Goal: Task Accomplishment & Management: Complete application form

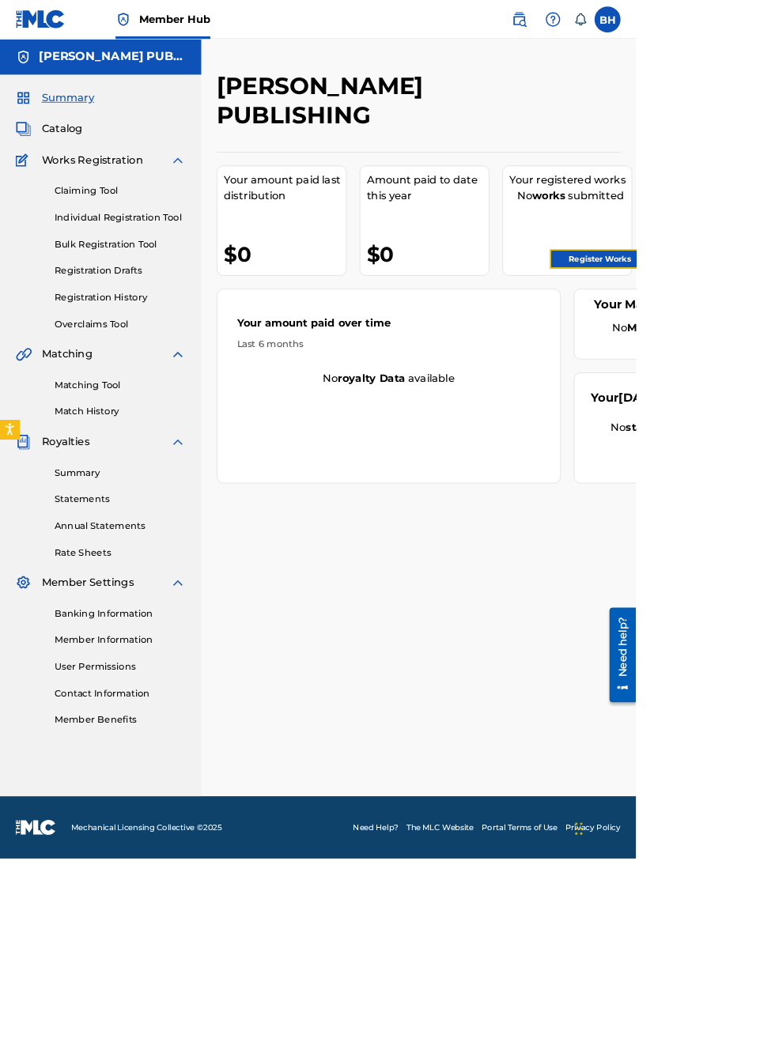
click at [732, 319] on link "Register Works" at bounding box center [731, 316] width 122 height 24
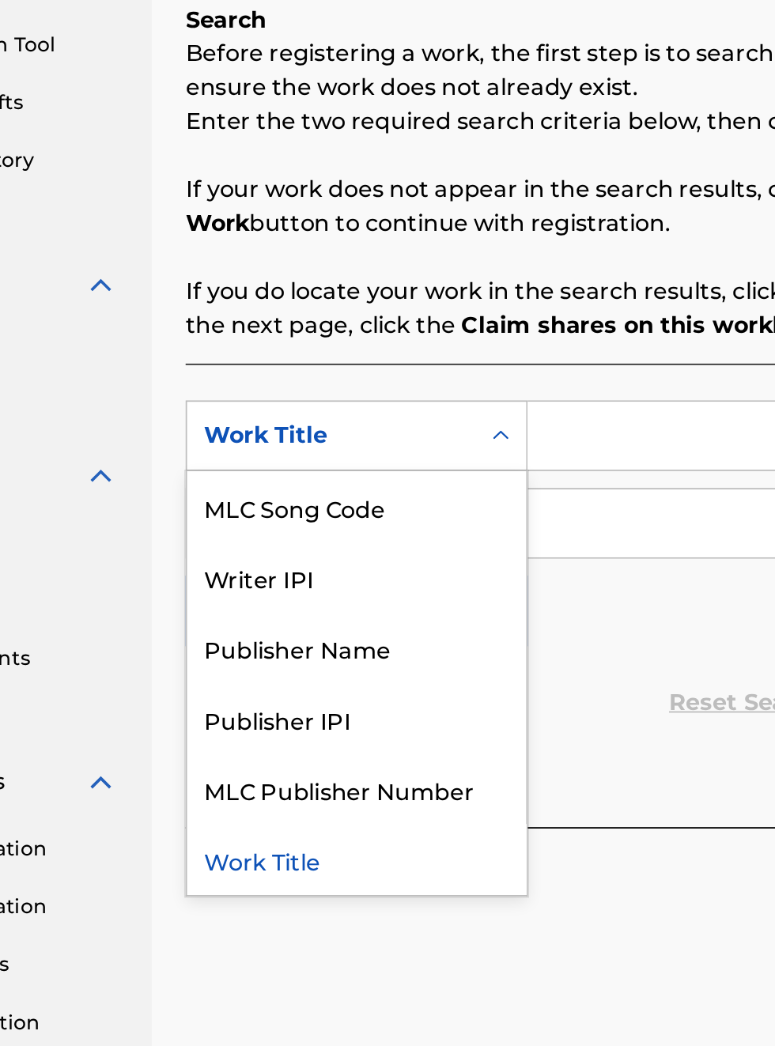
scroll to position [272, 160]
click at [356, 677] on div "Publisher IPI" at bounding box center [360, 675] width 190 height 40
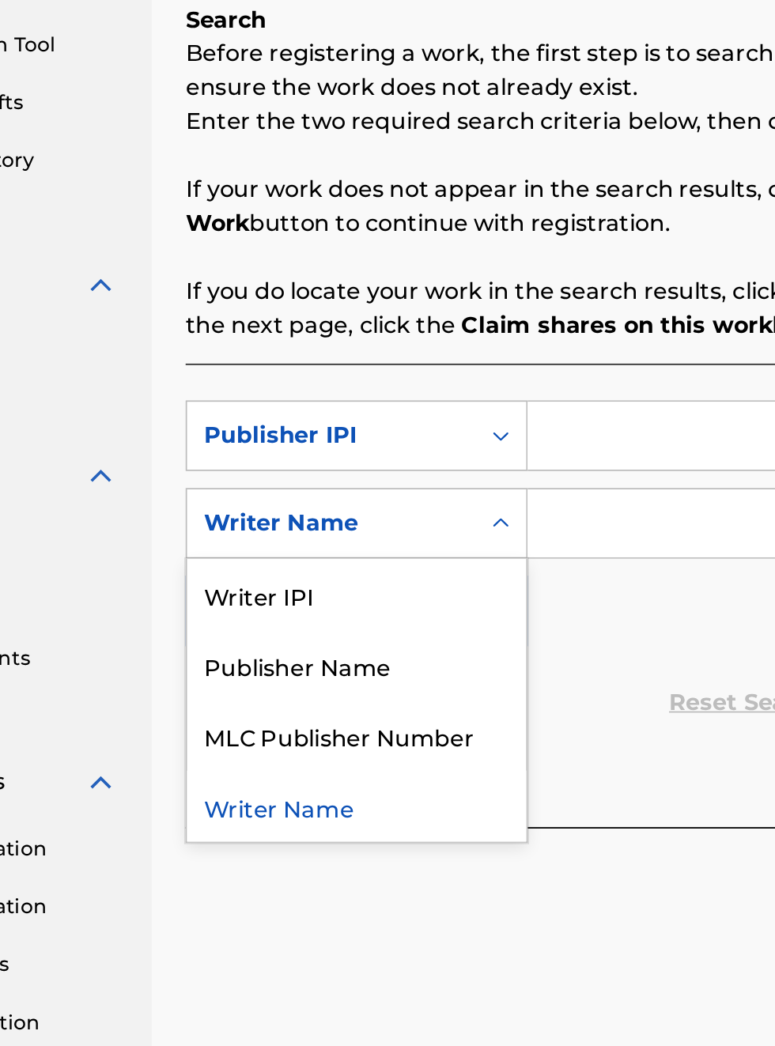
click at [369, 648] on div "Publisher Name" at bounding box center [360, 645] width 190 height 40
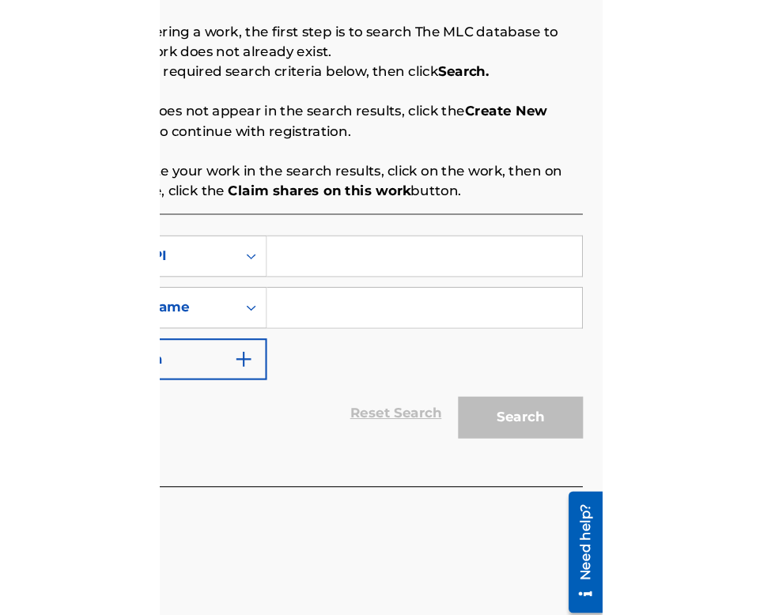
scroll to position [272, 353]
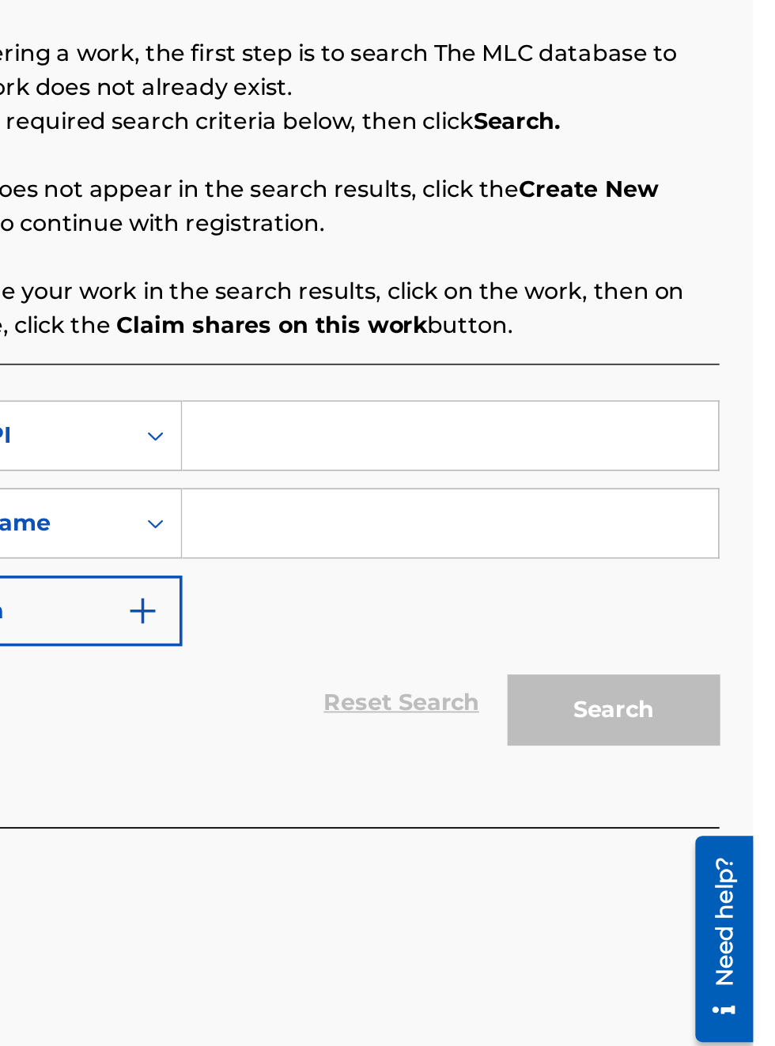
click at [536, 517] on input "Search Form" at bounding box center [606, 516] width 300 height 38
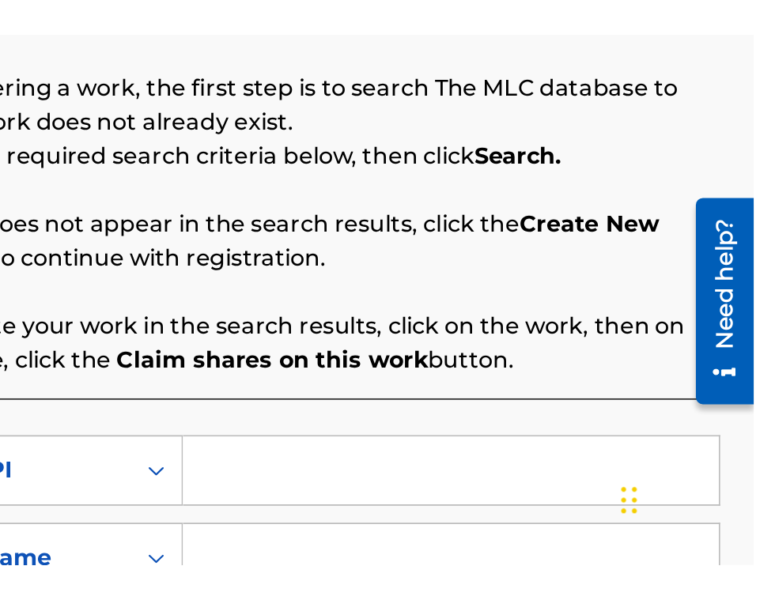
scroll to position [248, 353]
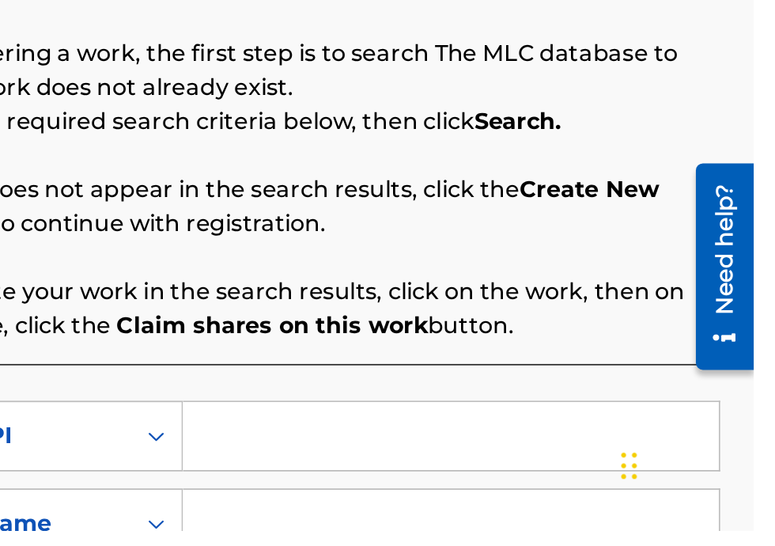
click at [530, 493] on input "Search Form" at bounding box center [606, 493] width 300 height 38
type input "00340604990"
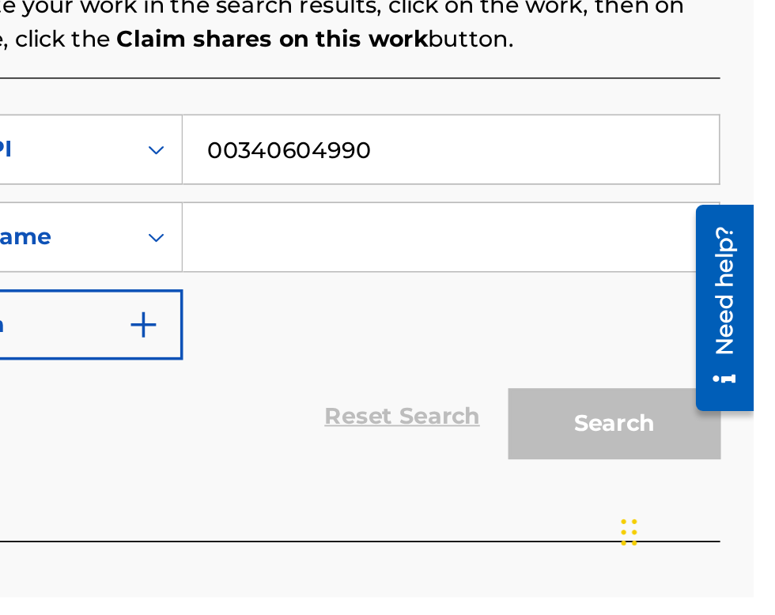
scroll to position [157, 0]
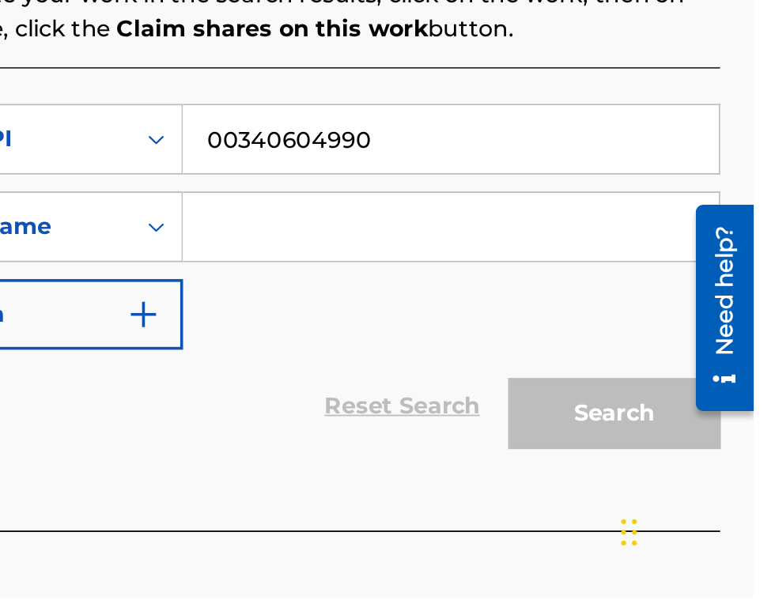
click at [539, 410] on input "Search Form" at bounding box center [606, 408] width 300 height 38
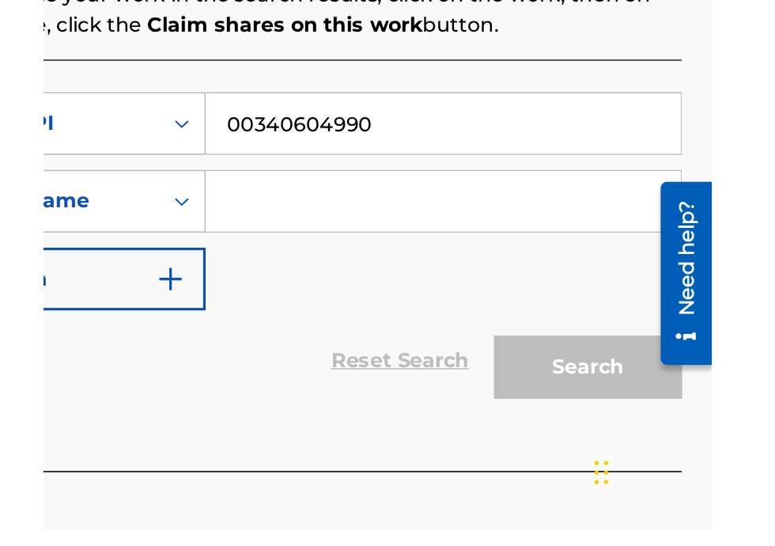
scroll to position [190, 0]
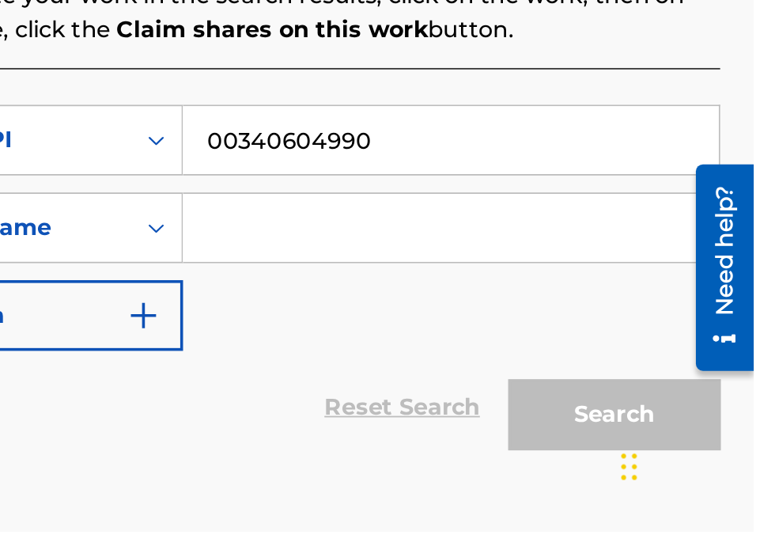
click at [512, 381] on input "Search Form" at bounding box center [606, 376] width 300 height 38
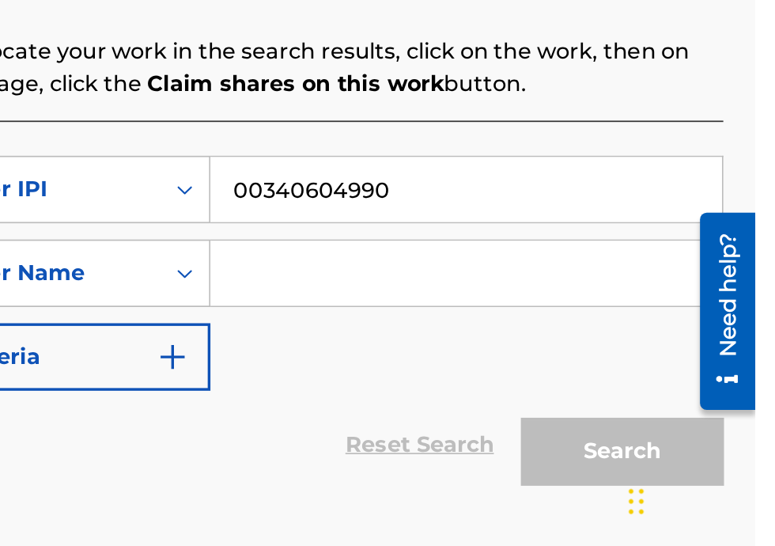
scroll to position [215, 332]
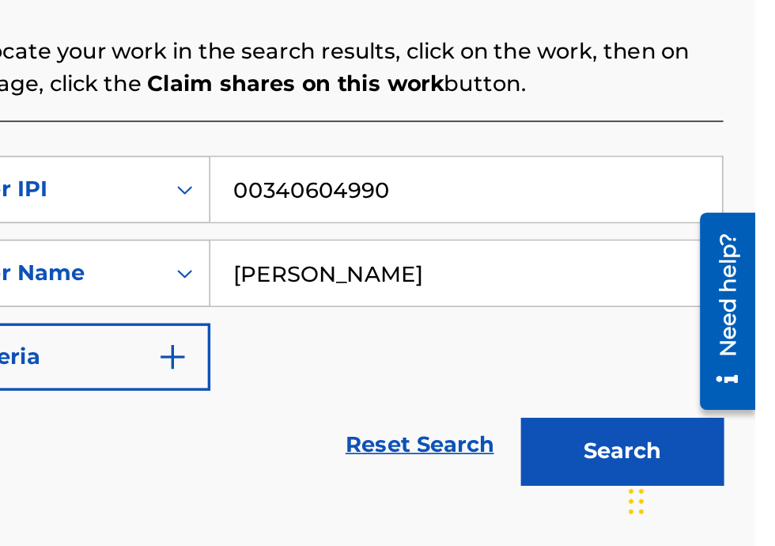
type input "[PERSON_NAME]"
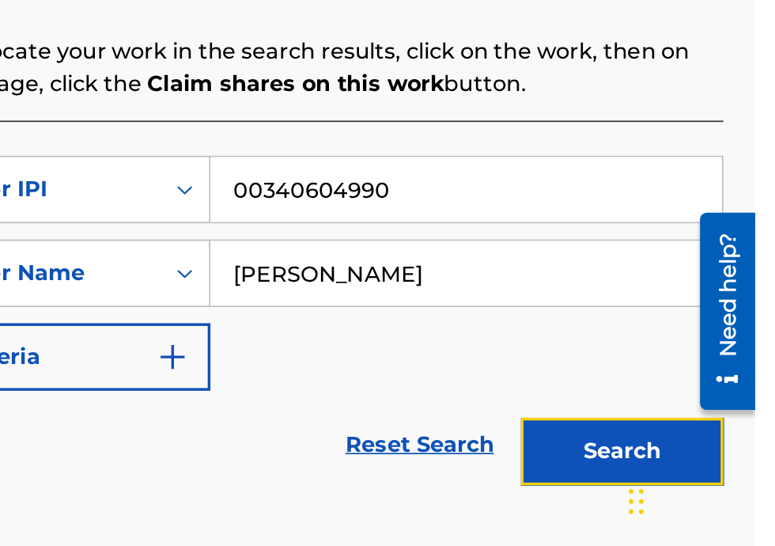
click at [701, 483] on button "Search" at bounding box center [696, 480] width 119 height 40
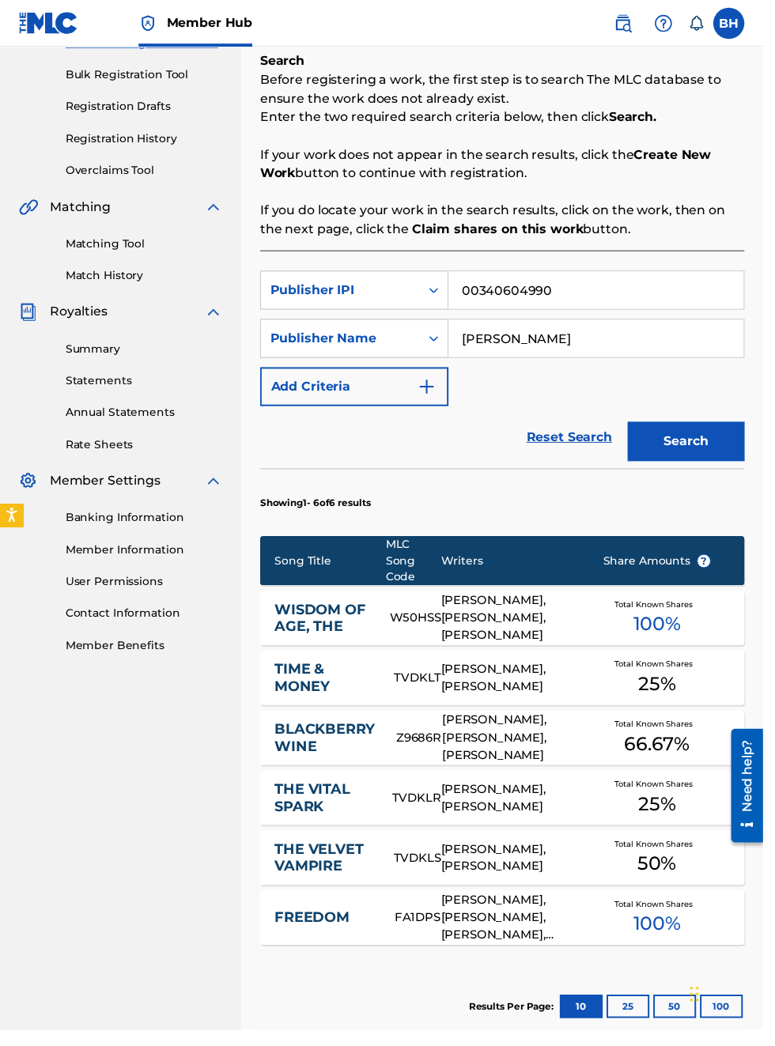
scroll to position [0, 0]
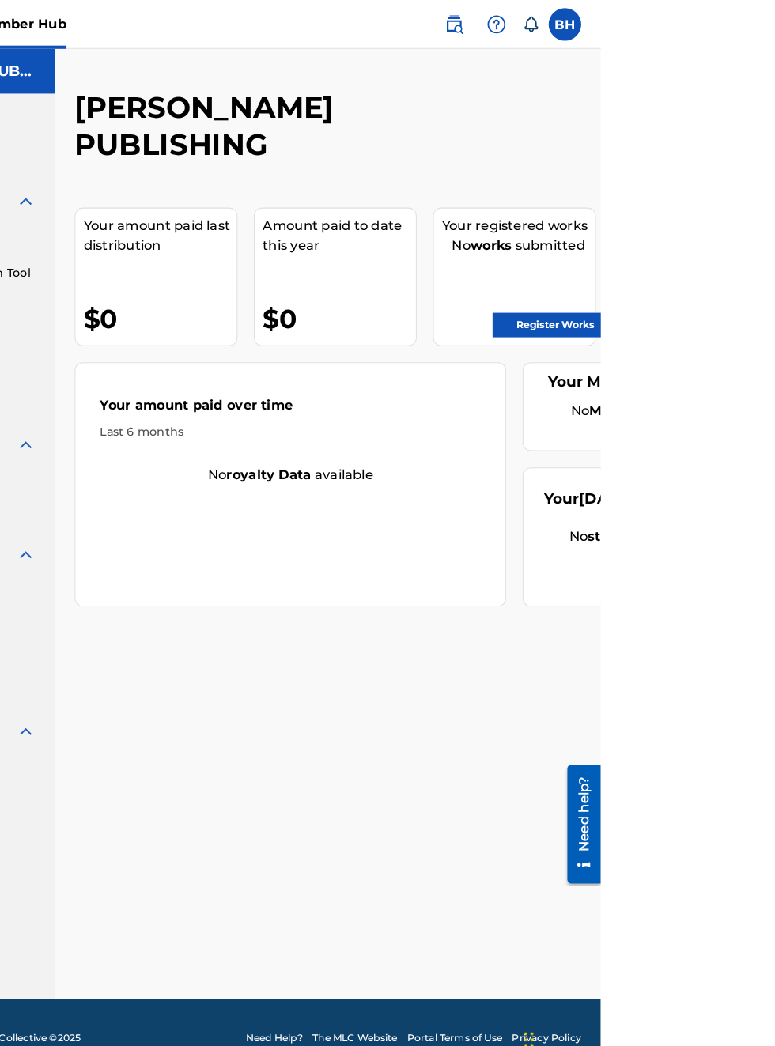
scroll to position [0, 191]
click at [191, 604] on link "Statements" at bounding box center [146, 608] width 160 height 17
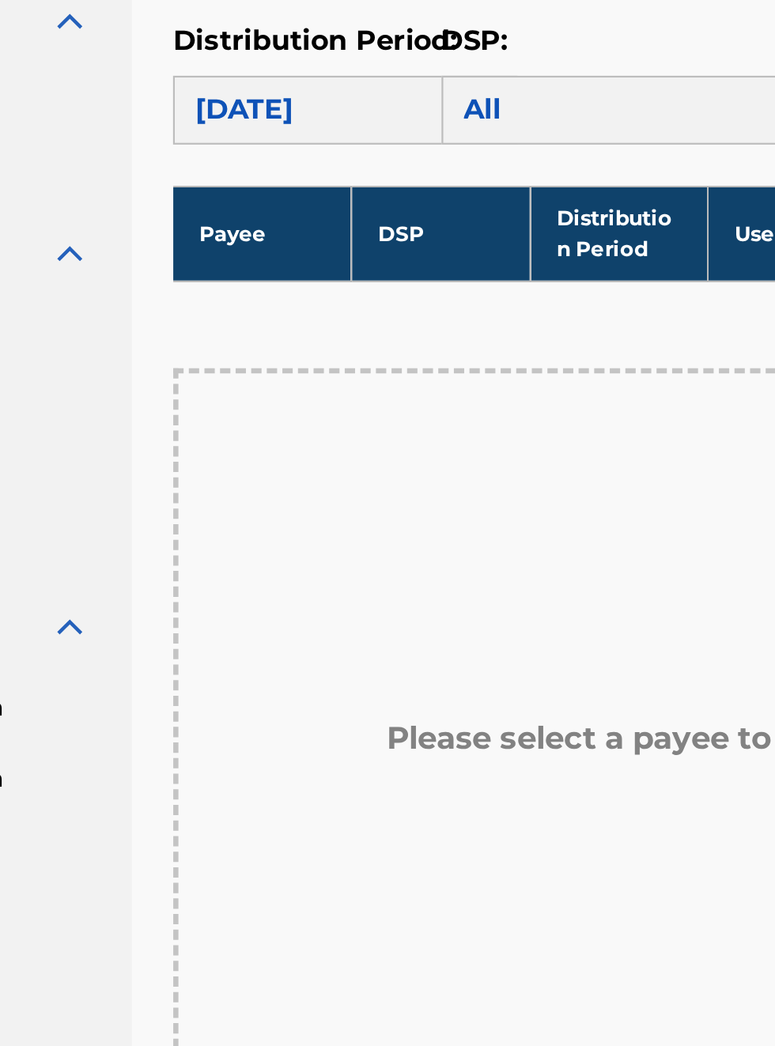
scroll to position [422, 184]
click at [318, 536] on th "Payee" at bounding box center [305, 529] width 82 height 43
click at [322, 539] on th "Payee" at bounding box center [305, 529] width 82 height 43
click at [319, 536] on th "Payee" at bounding box center [305, 529] width 82 height 43
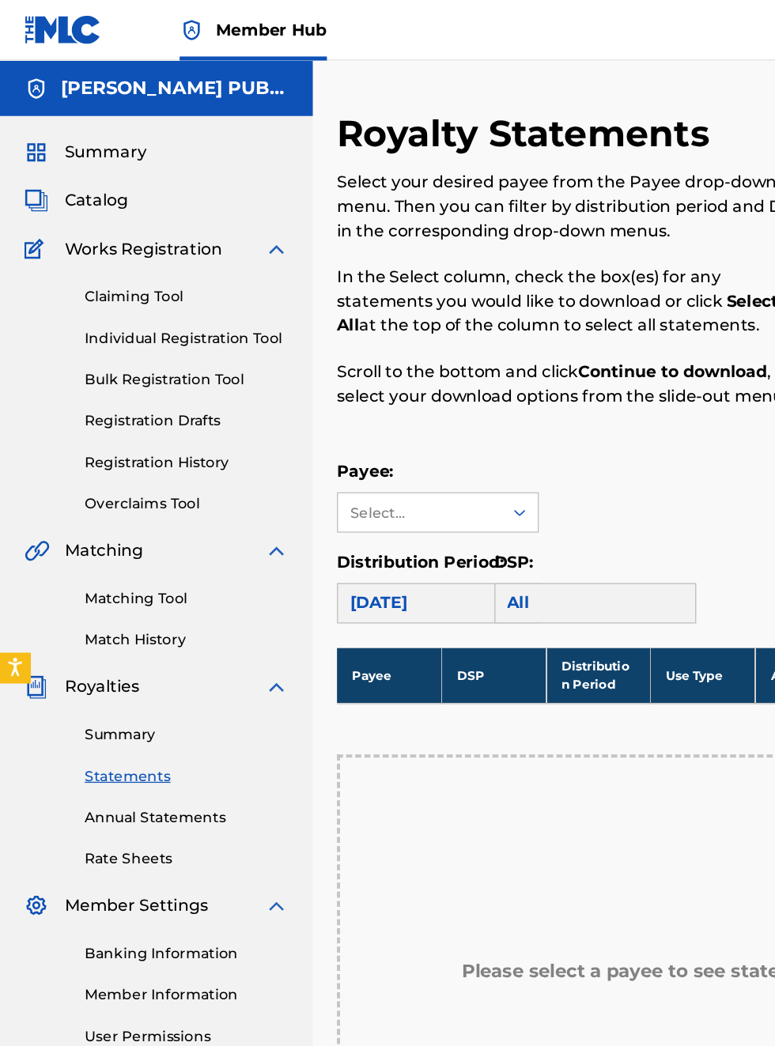
scroll to position [0, 0]
click at [109, 119] on span "Summary" at bounding box center [83, 119] width 64 height 19
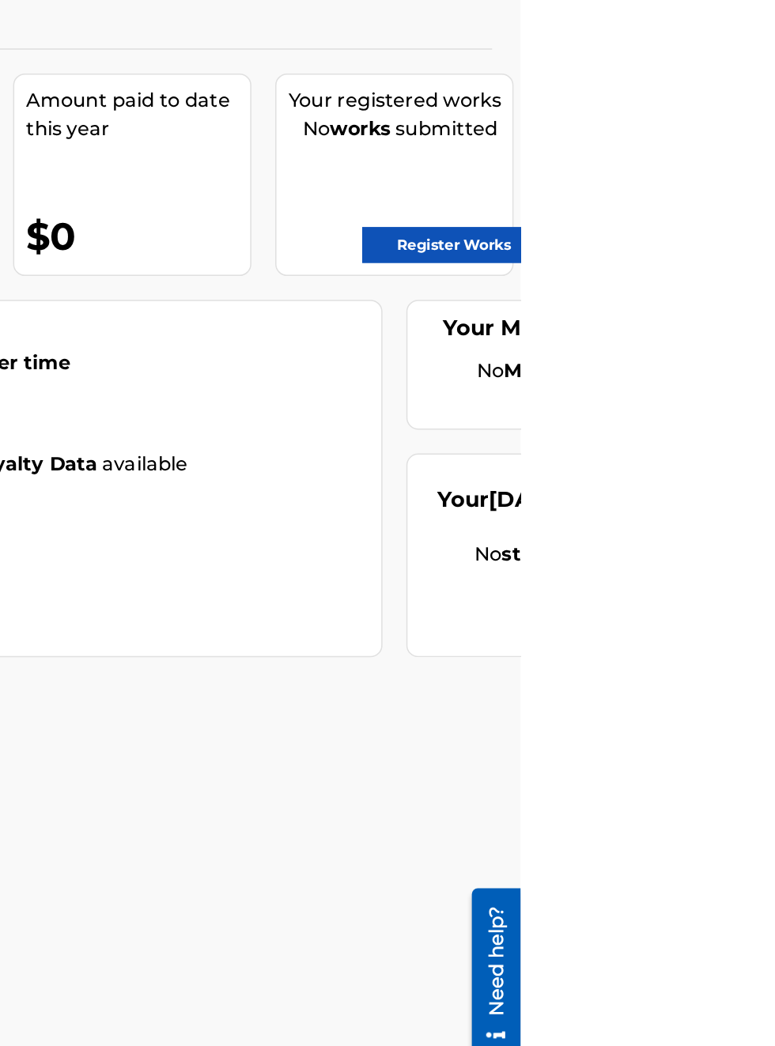
scroll to position [153, 429]
click at [745, 310] on link "Register Works" at bounding box center [731, 316] width 122 height 24
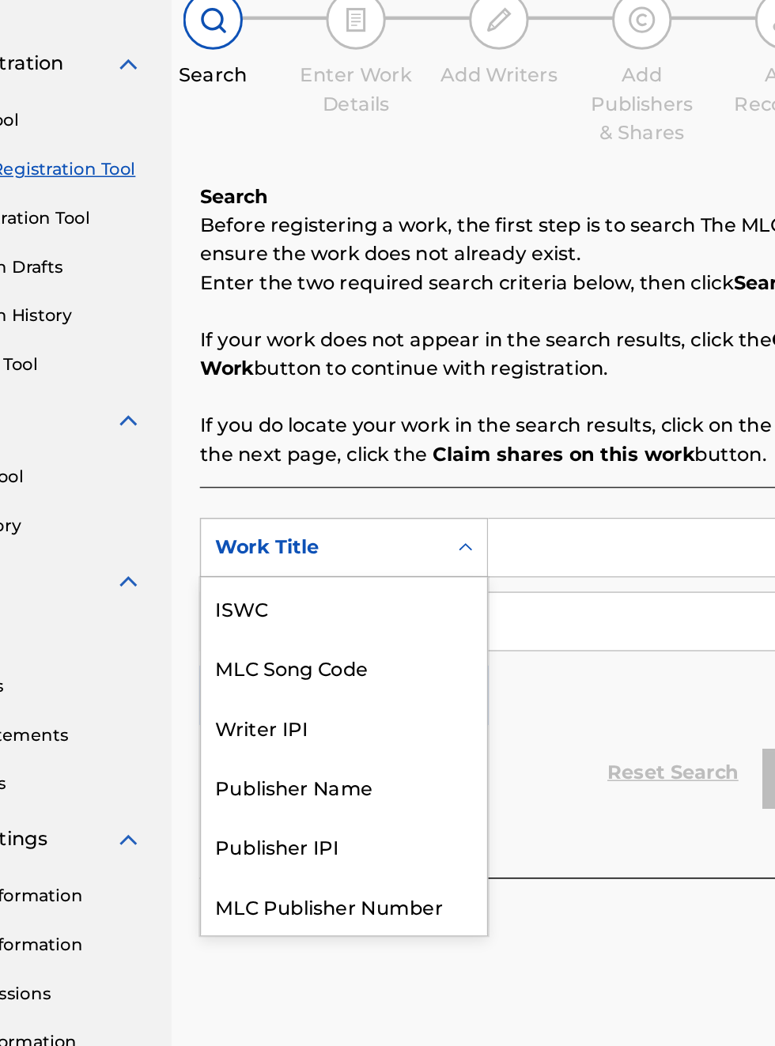
scroll to position [40, 0]
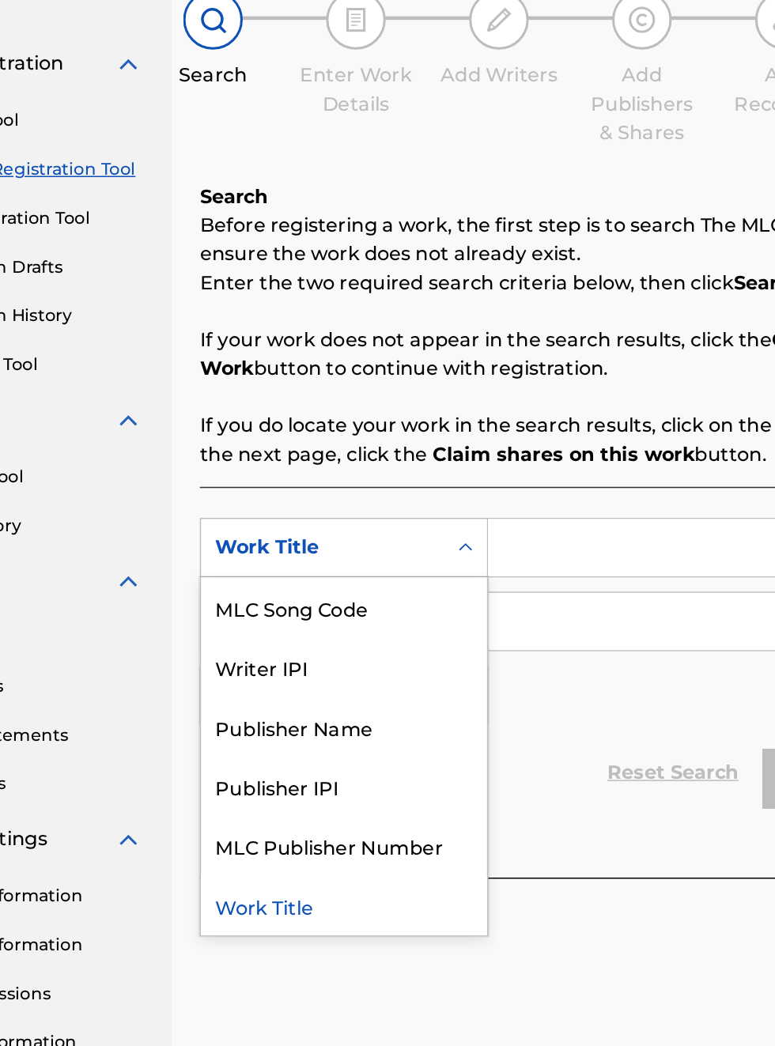
click at [350, 676] on div "Publisher IPI" at bounding box center [360, 675] width 190 height 40
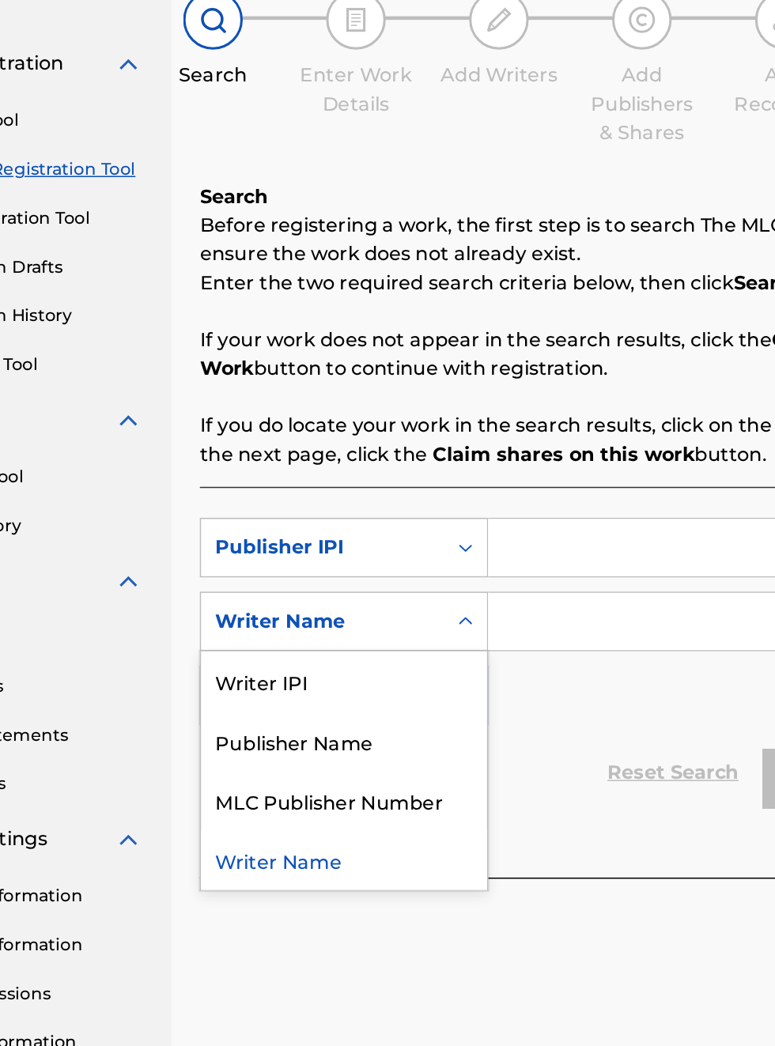
click at [373, 646] on div "Publisher Name" at bounding box center [360, 645] width 190 height 40
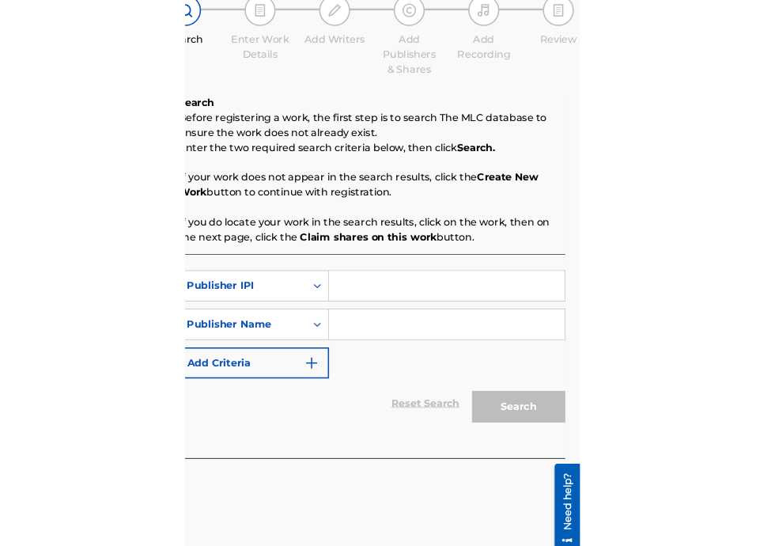
scroll to position [153, 272]
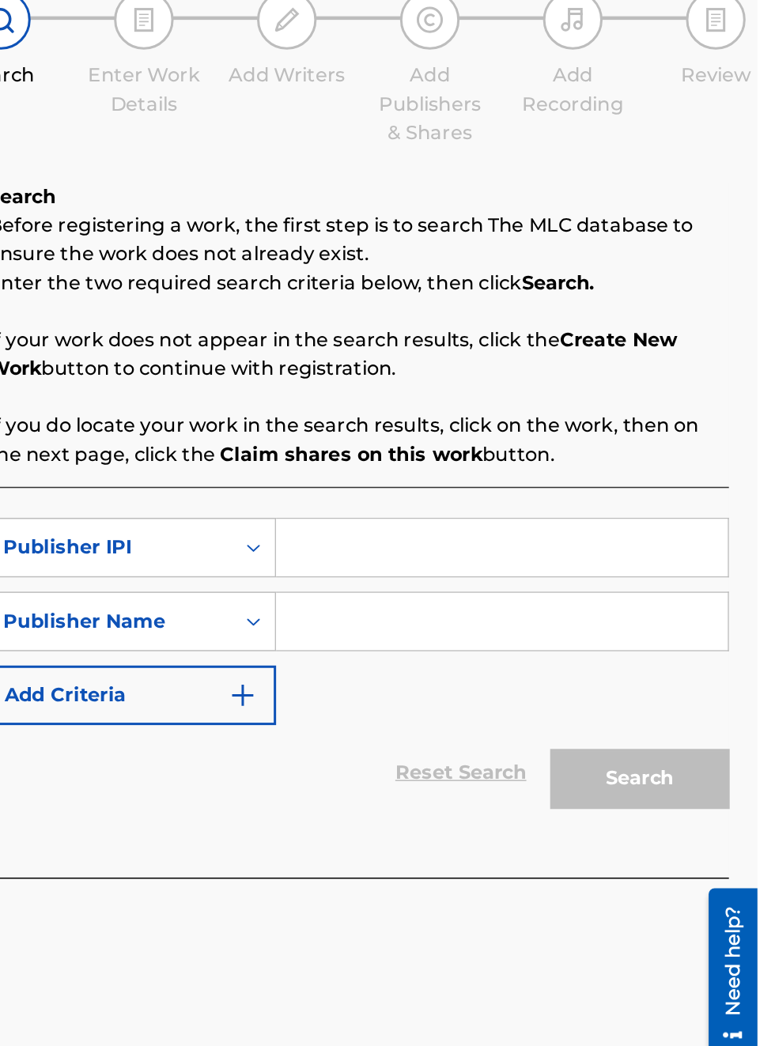
click at [526, 516] on input "Search Form" at bounding box center [606, 516] width 300 height 38
type input "00340604990"
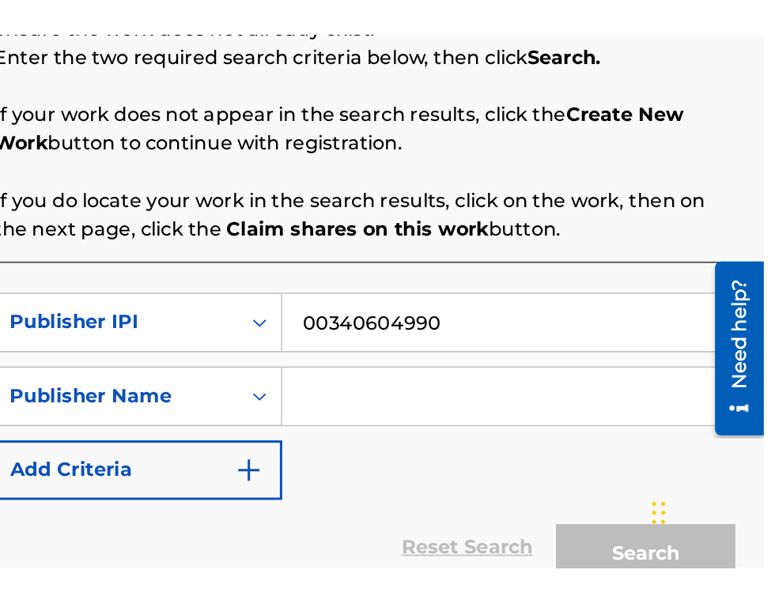
scroll to position [136, 0]
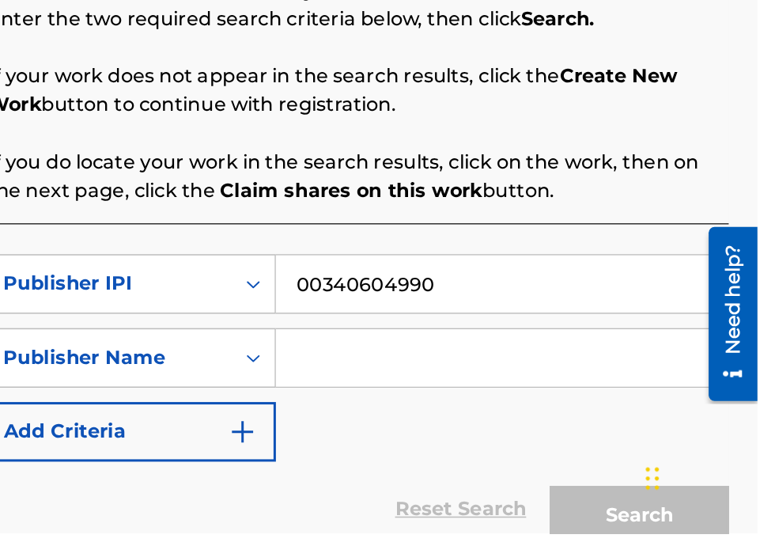
click at [543, 435] on input "Search Form" at bounding box center [606, 429] width 300 height 38
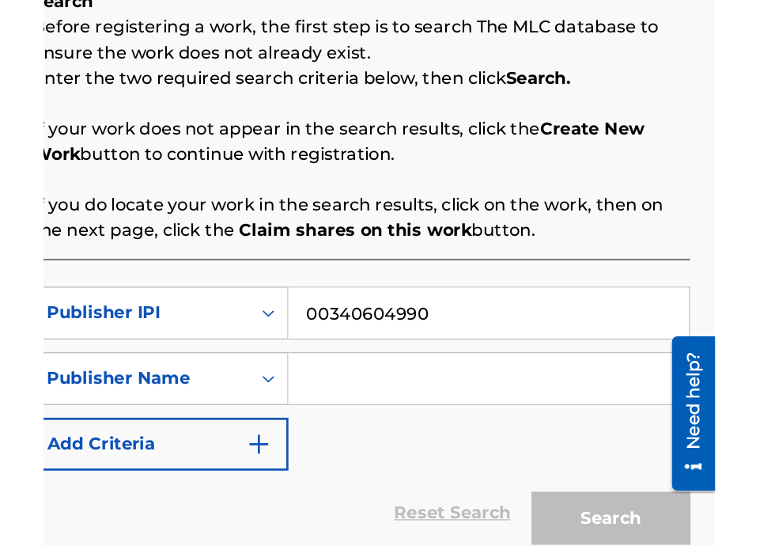
scroll to position [146, 272]
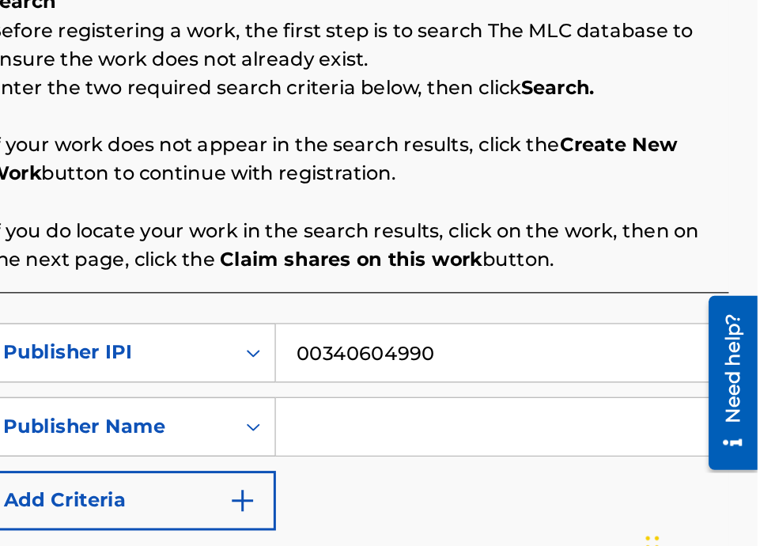
click at [512, 435] on input "Search Form" at bounding box center [606, 429] width 300 height 38
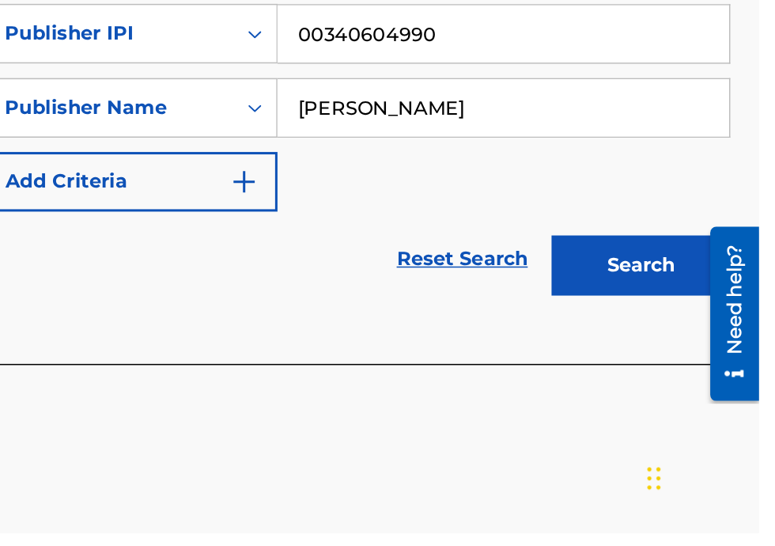
scroll to position [191, 270]
type input "[PERSON_NAME]"
click at [713, 370] on button "Search" at bounding box center [696, 368] width 119 height 40
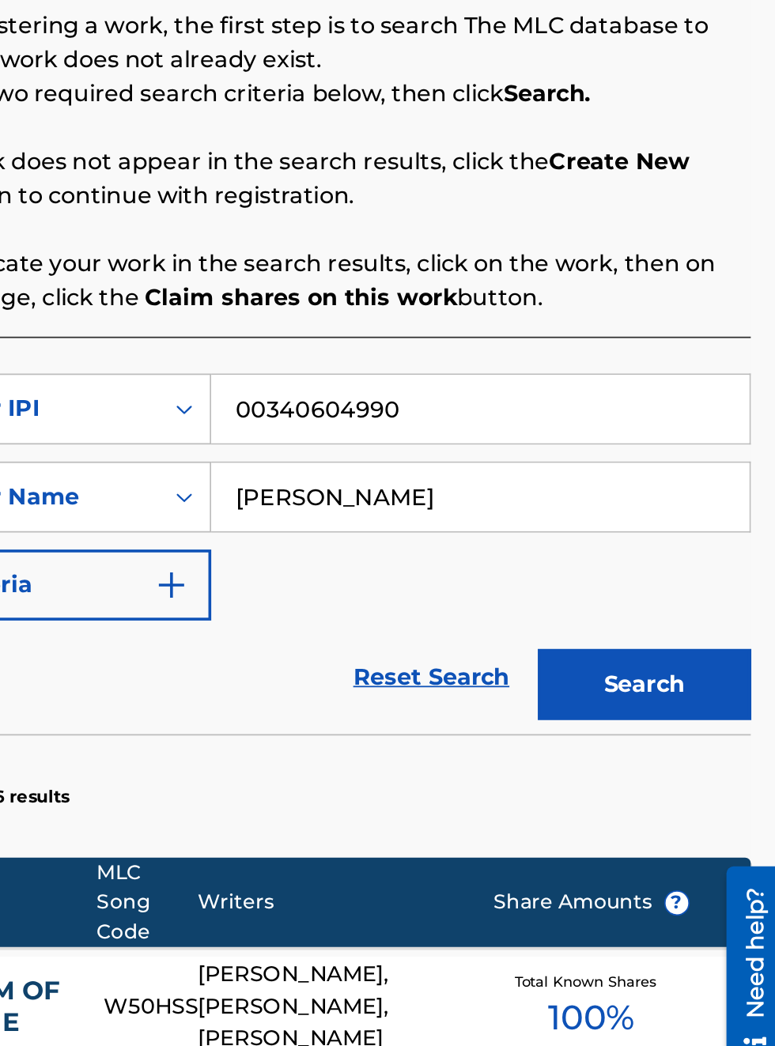
scroll to position [259, 338]
click at [713, 647] on button "Search" at bounding box center [696, 642] width 119 height 40
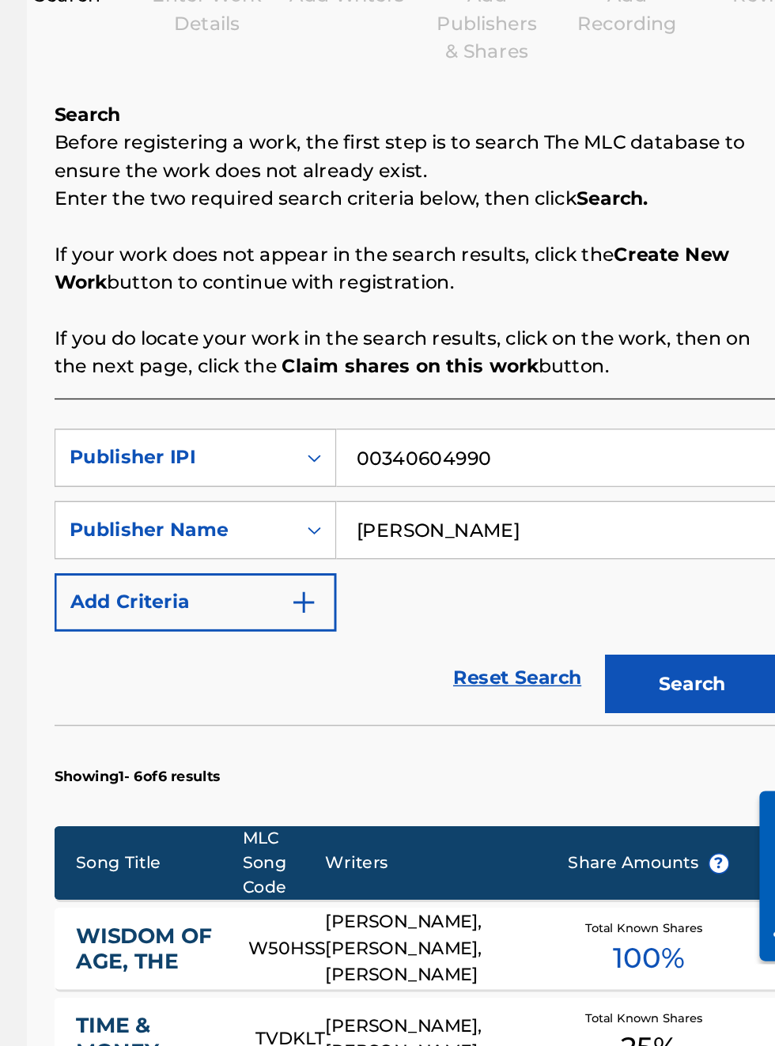
scroll to position [206, 227]
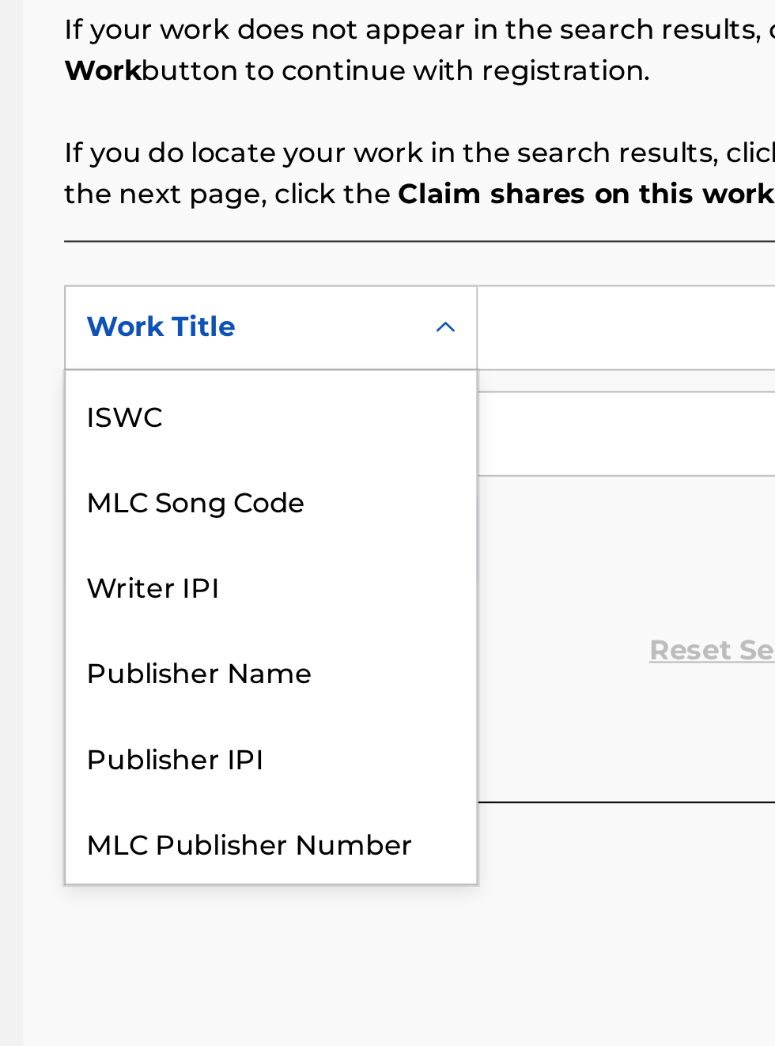
click at [353, 694] on div "Publisher IPI" at bounding box center [360, 714] width 190 height 40
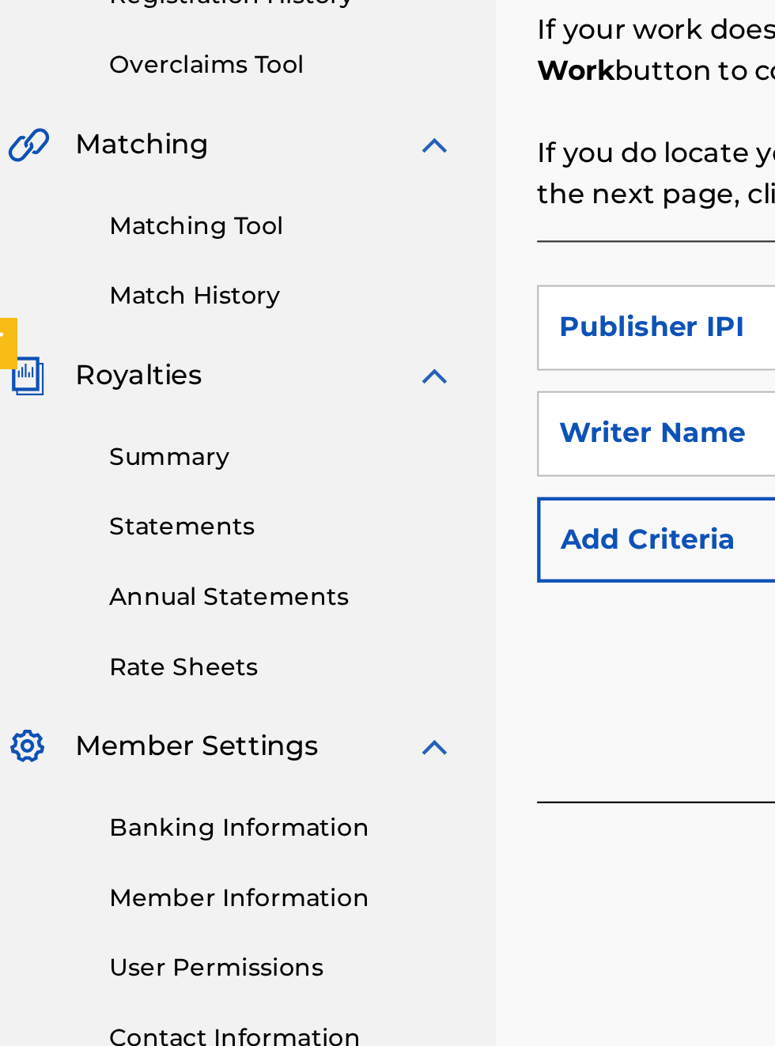
scroll to position [365, 16]
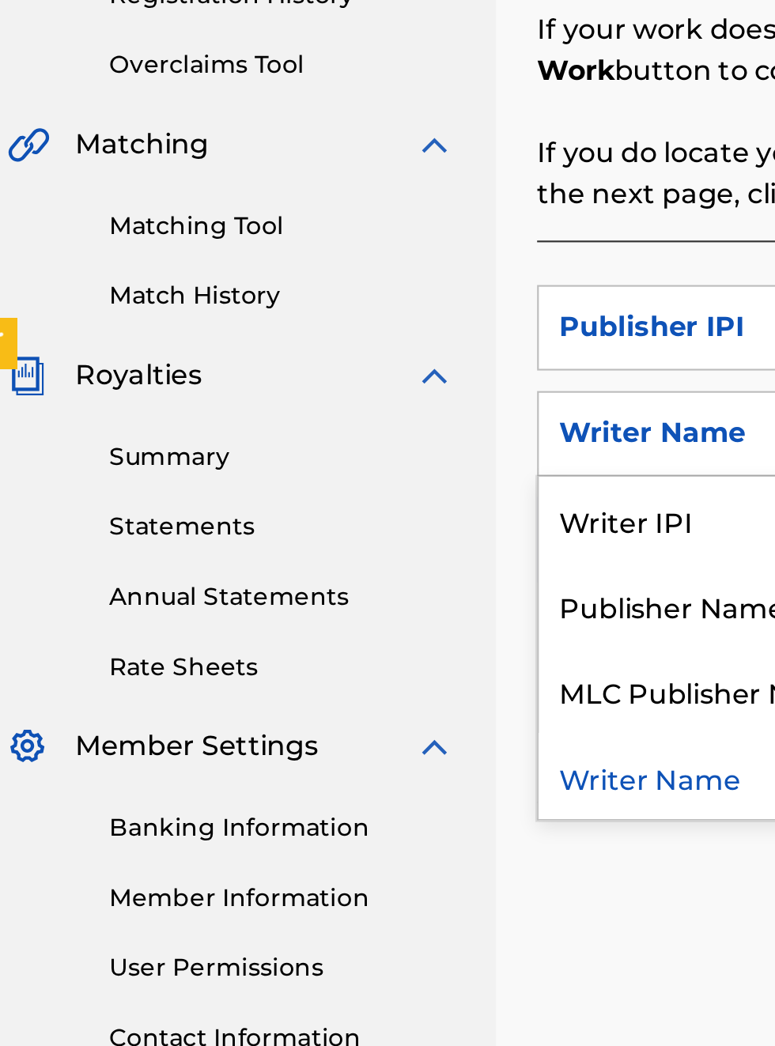
click at [357, 646] on div "Publisher Name" at bounding box center [360, 645] width 190 height 40
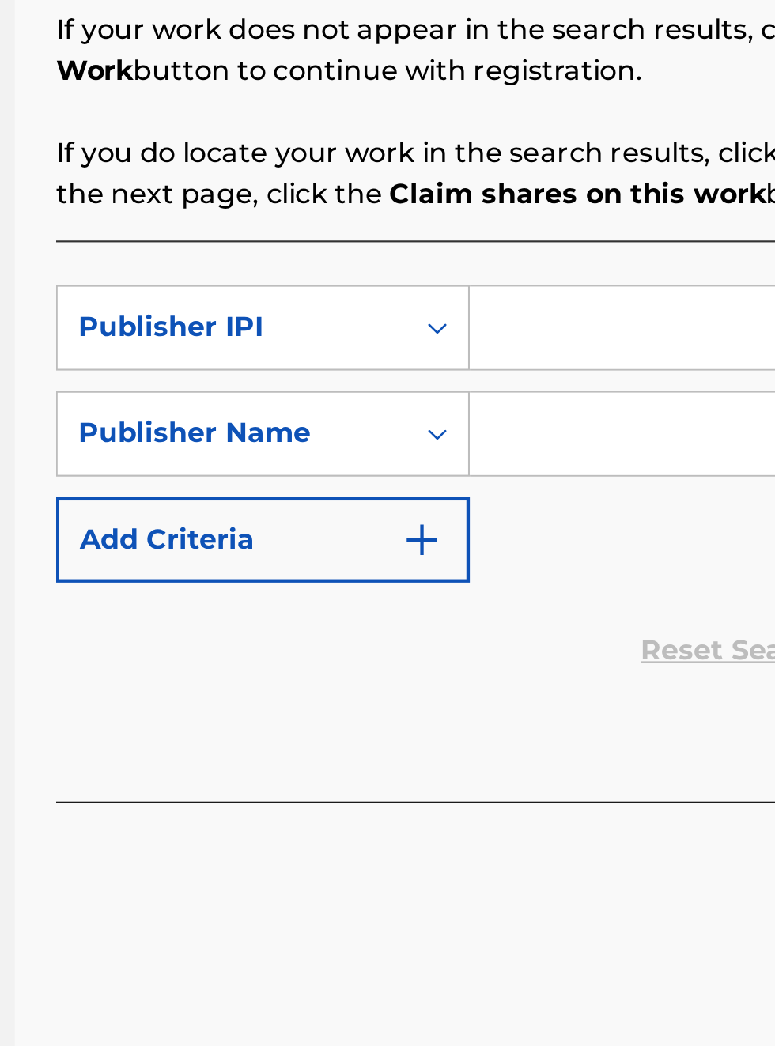
scroll to position [365, 238]
click at [494, 509] on input "Search Form" at bounding box center [606, 516] width 300 height 38
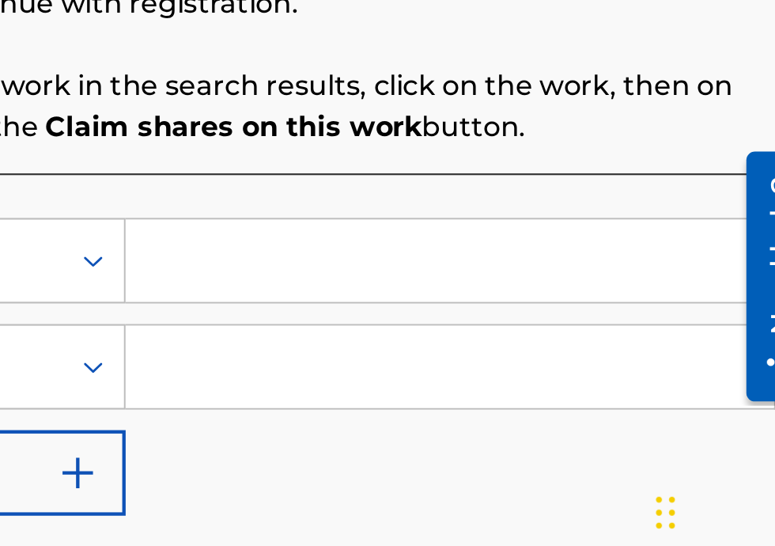
scroll to position [272, 397]
click at [484, 397] on input "Search Form" at bounding box center [606, 393] width 300 height 38
type input "00340604990"
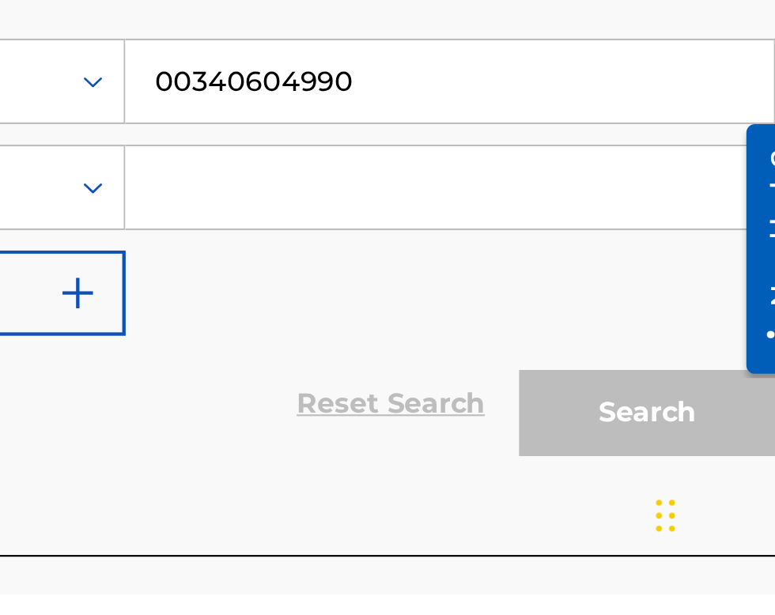
scroll to position [340, 397]
click at [515, 432] on input "Search Form" at bounding box center [606, 427] width 300 height 38
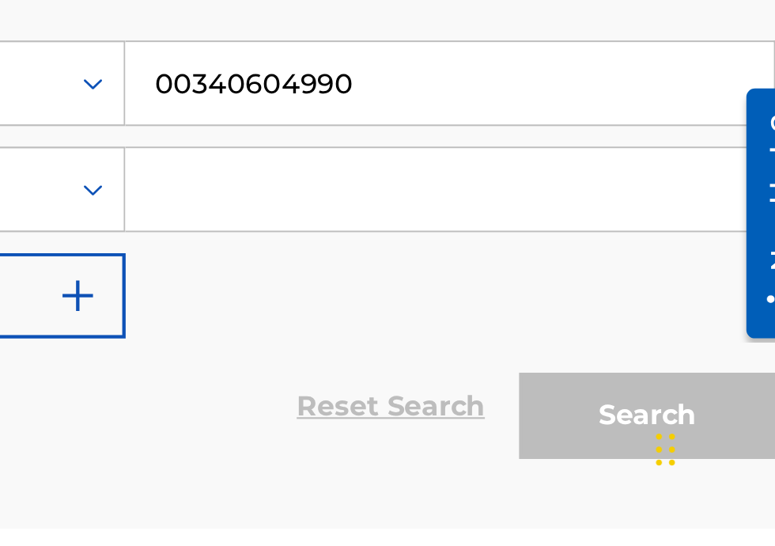
scroll to position [301, 397]
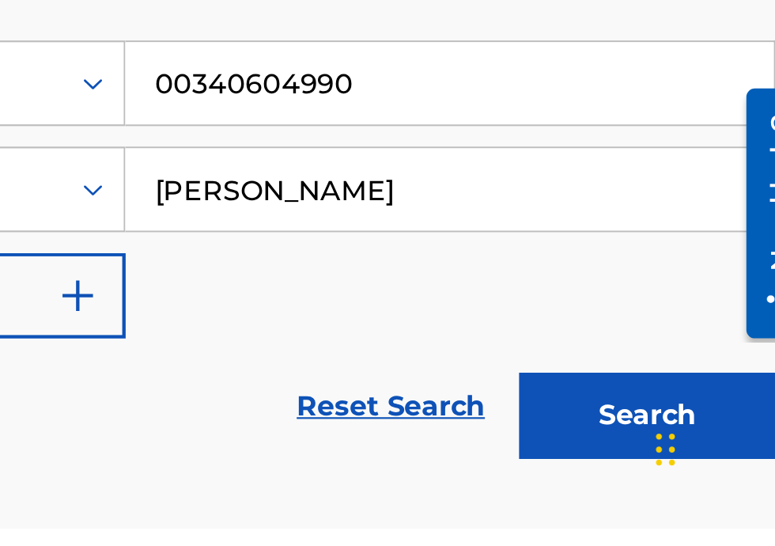
type input "[PERSON_NAME]"
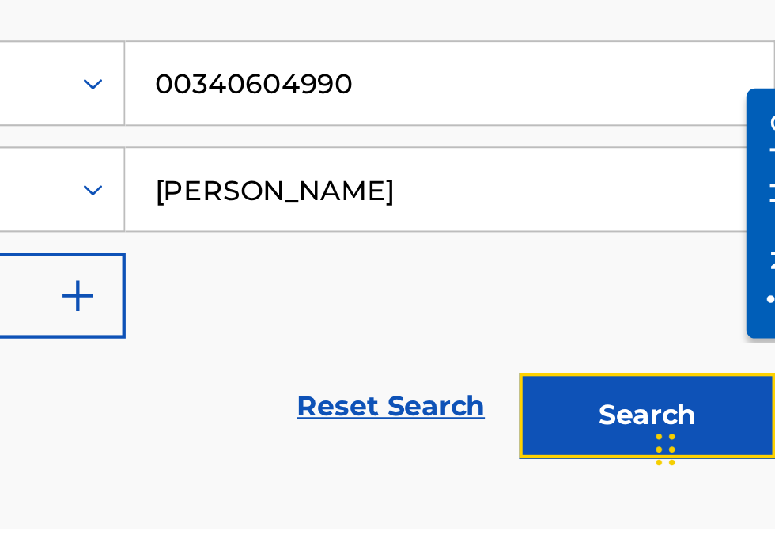
click at [698, 497] on button "Search" at bounding box center [696, 494] width 119 height 40
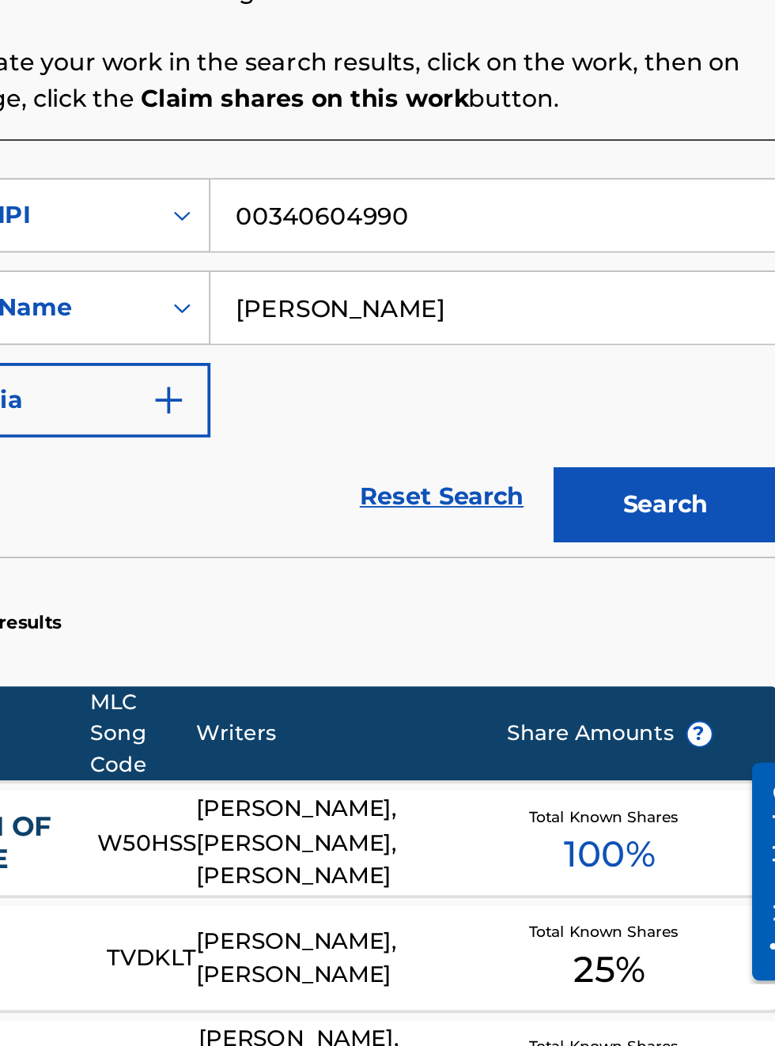
scroll to position [64, 0]
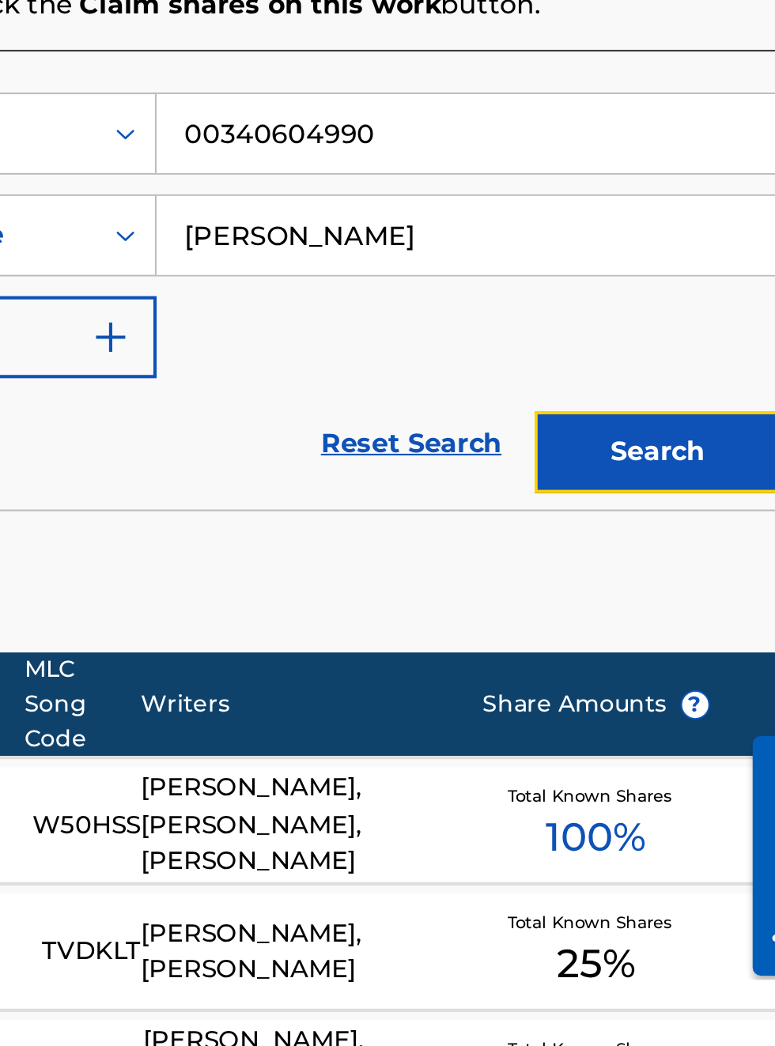
click at [712, 611] on button "Search" at bounding box center [696, 606] width 119 height 40
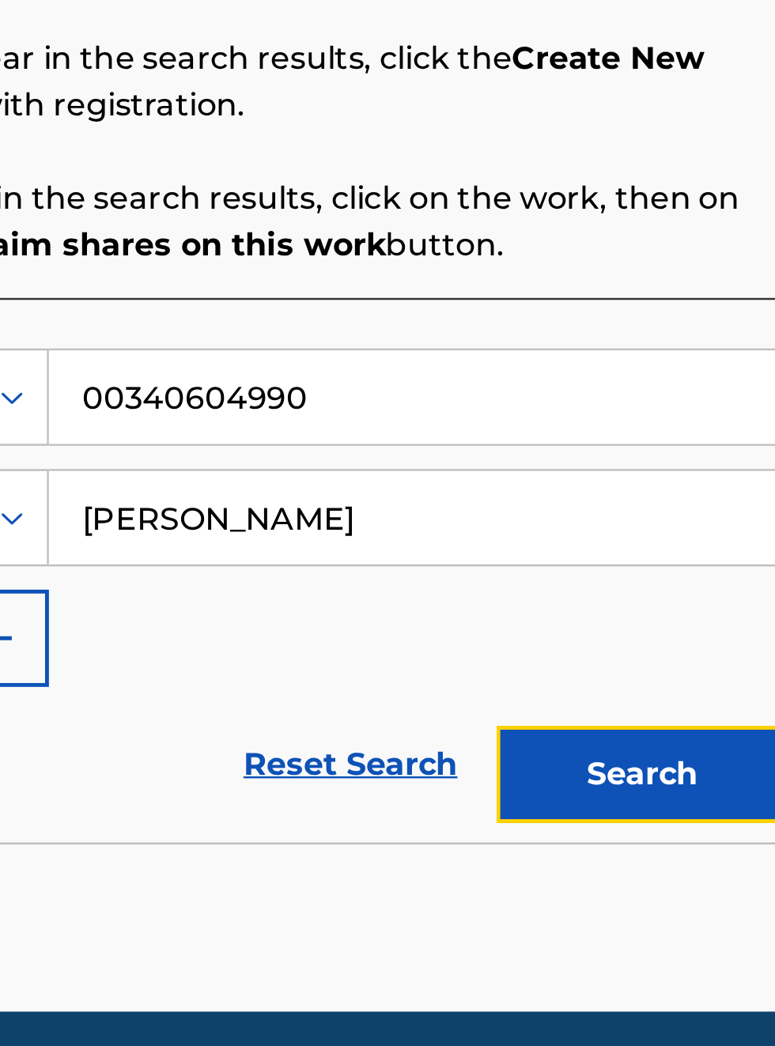
click at [717, 378] on button "Search" at bounding box center [696, 382] width 119 height 40
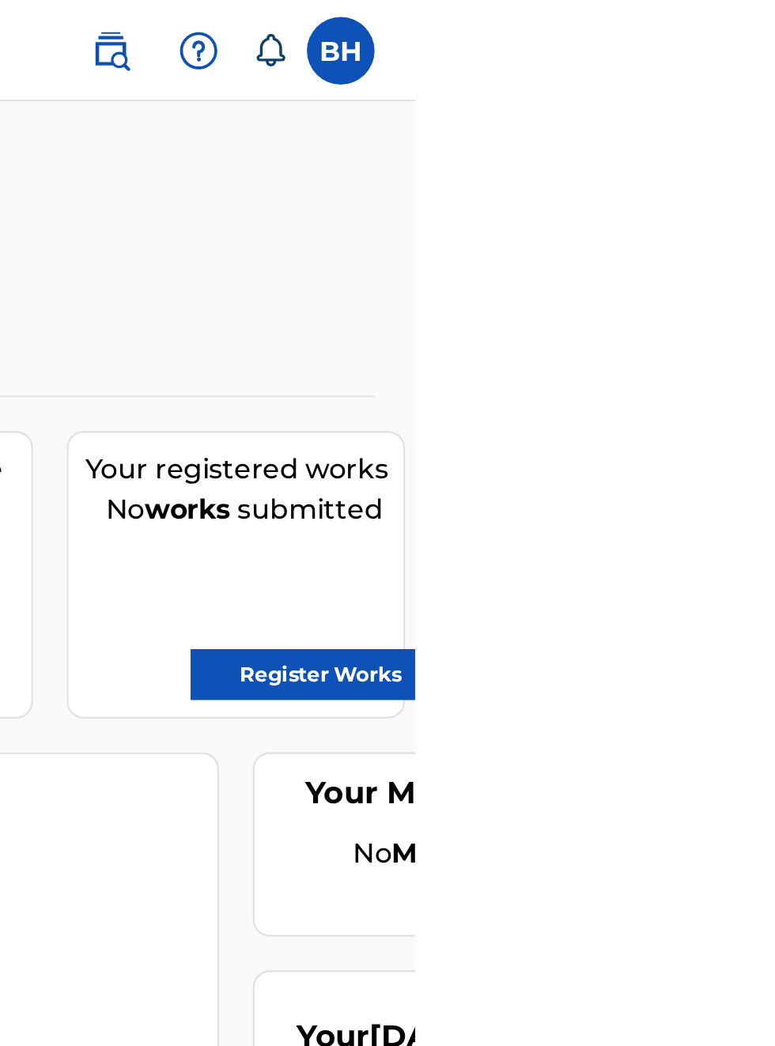
click at [715, 21] on icon at bounding box center [707, 24] width 16 height 16
click at [690, 444] on div "Your amount paid last distribution $0 Amount paid to date this year $0 Your reg…" at bounding box center [510, 387] width 492 height 404
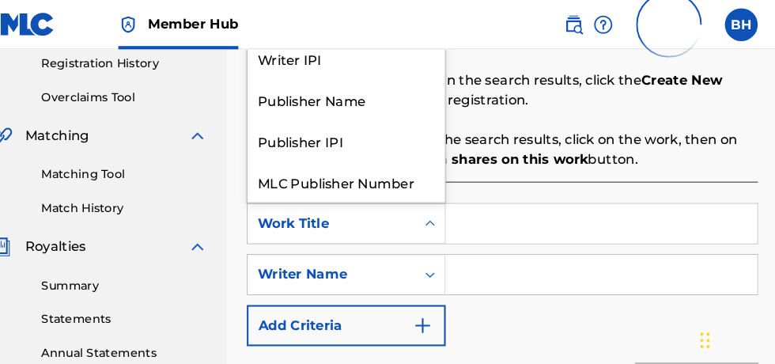
scroll to position [301, 0]
click at [343, 115] on div "Publisher IPI" at bounding box center [360, 135] width 190 height 40
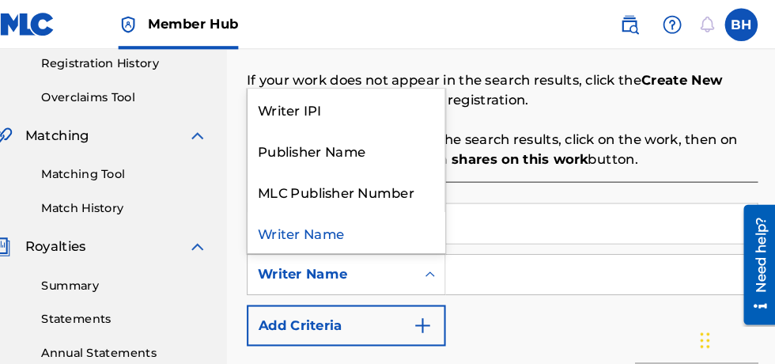
scroll to position [0, 27]
click at [372, 149] on div "Publisher Name" at bounding box center [360, 145] width 190 height 40
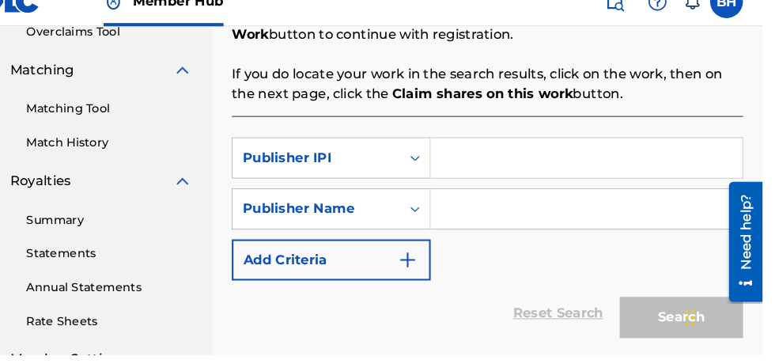
scroll to position [21, 41]
click at [496, 180] on input "Search Form" at bounding box center [606, 174] width 300 height 38
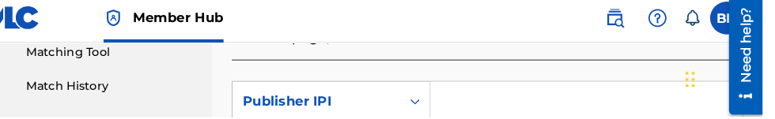
scroll to position [6, 41]
click at [459, 114] on input "Search Form" at bounding box center [606, 104] width 300 height 38
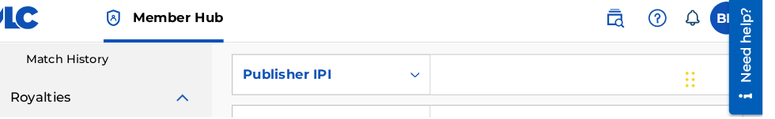
scroll to position [452, 0]
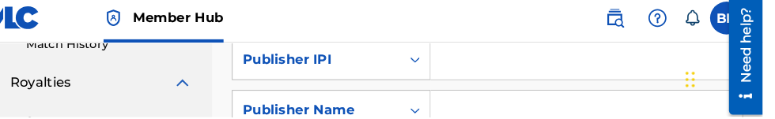
click at [476, 71] on input "Search Form" at bounding box center [606, 64] width 300 height 38
type input "00340604990"
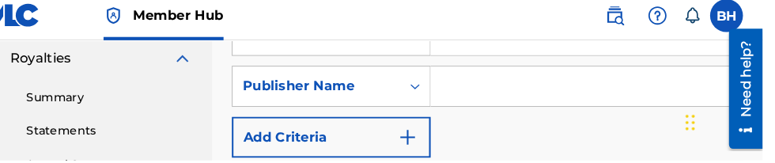
scroll to position [7, 41]
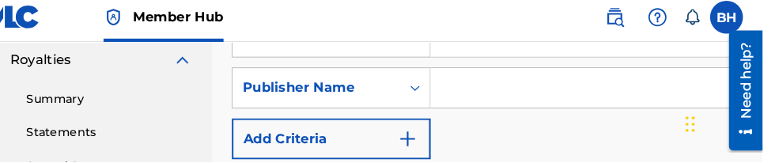
click at [540, 94] on input "Search Form" at bounding box center [606, 92] width 300 height 38
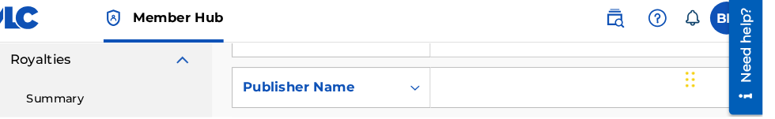
scroll to position [6, 41]
click at [492, 106] on input "Search Form" at bounding box center [606, 91] width 300 height 38
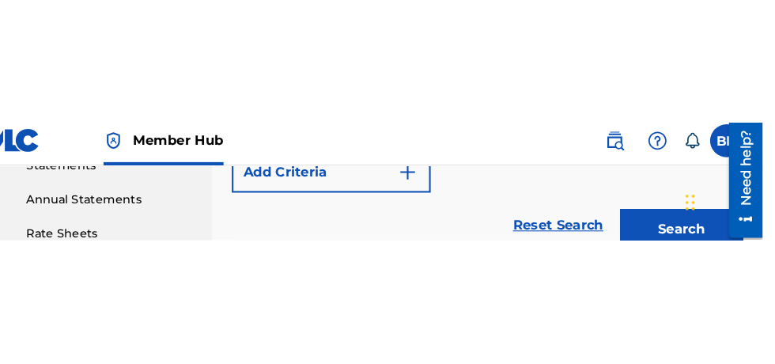
scroll to position [564, 0]
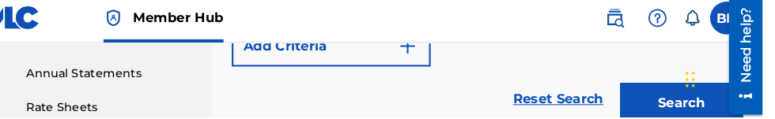
type input "[PERSON_NAME]"
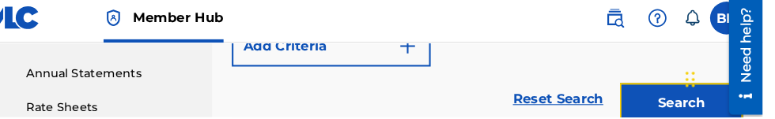
click at [691, 108] on button "Search" at bounding box center [696, 106] width 119 height 40
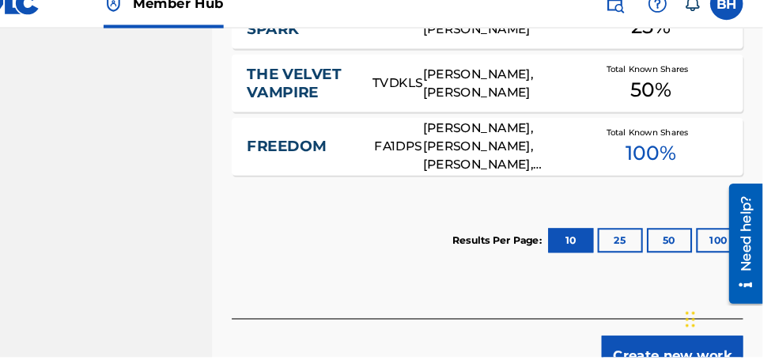
scroll to position [0, 0]
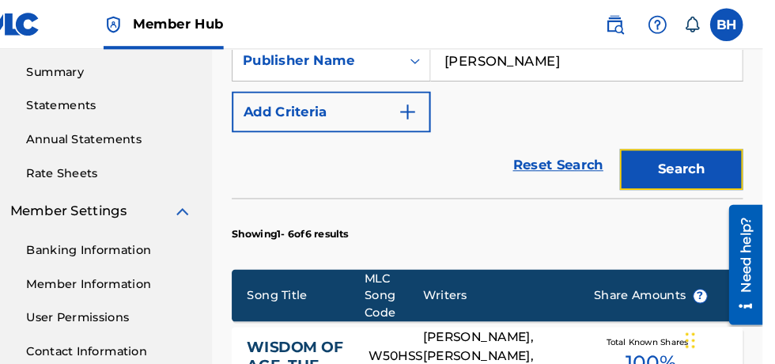
click at [715, 162] on button "Search" at bounding box center [696, 163] width 119 height 40
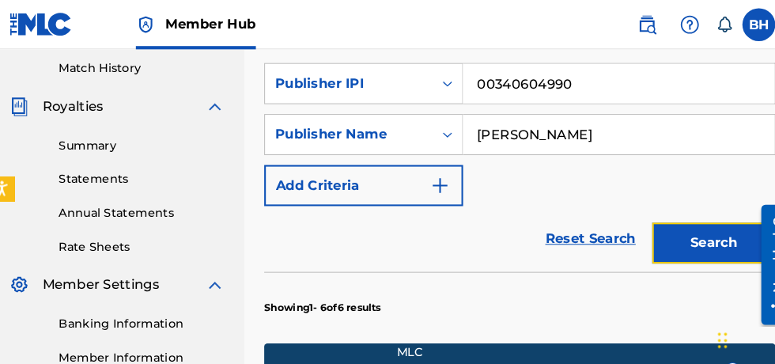
click at [706, 237] on button "Search" at bounding box center [696, 234] width 119 height 40
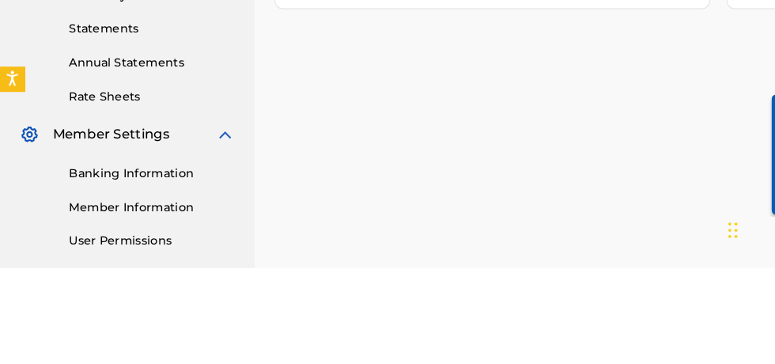
click at [157, 278] on link "Banking Information" at bounding box center [146, 273] width 160 height 17
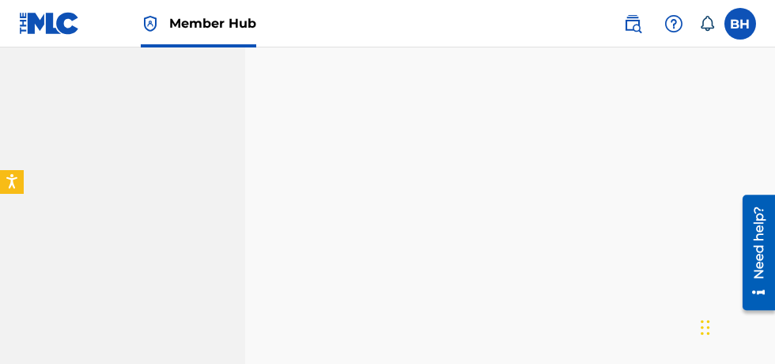
scroll to position [939, 0]
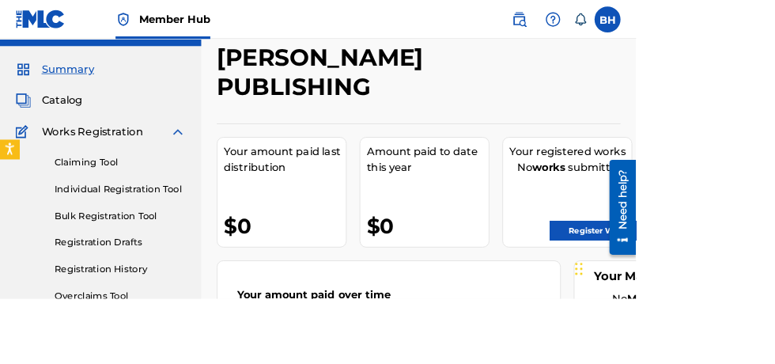
scroll to position [31, 0]
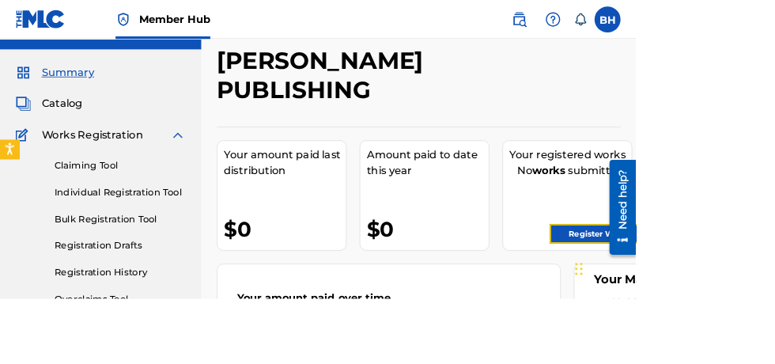
click at [743, 278] on link "Register Works" at bounding box center [731, 285] width 122 height 24
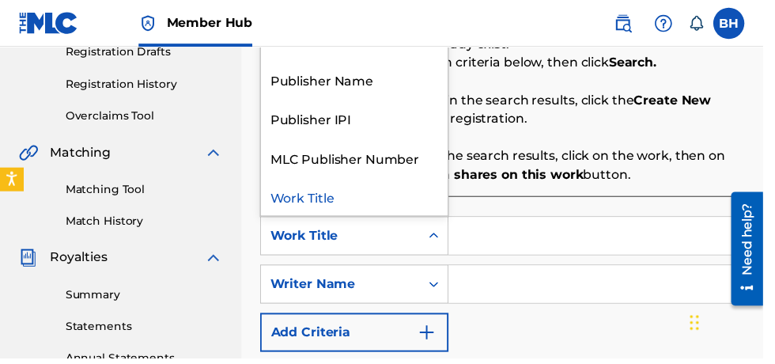
scroll to position [272, 0]
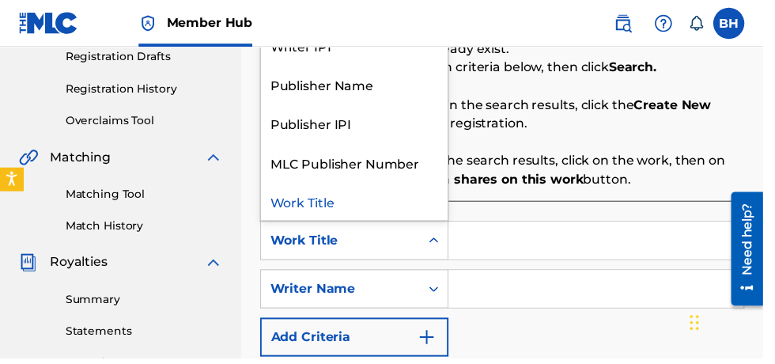
click at [350, 127] on div "Publisher IPI" at bounding box center [360, 125] width 190 height 40
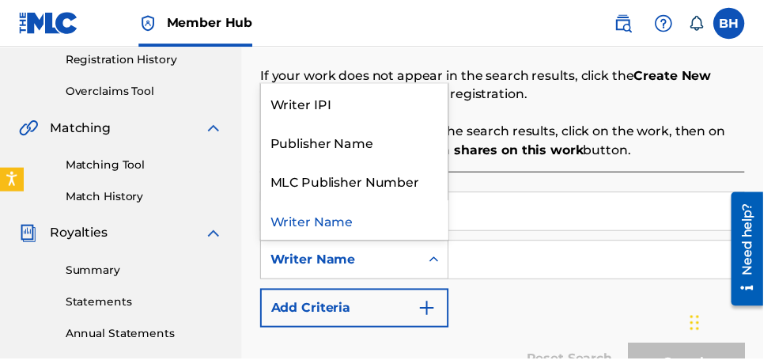
scroll to position [324, 0]
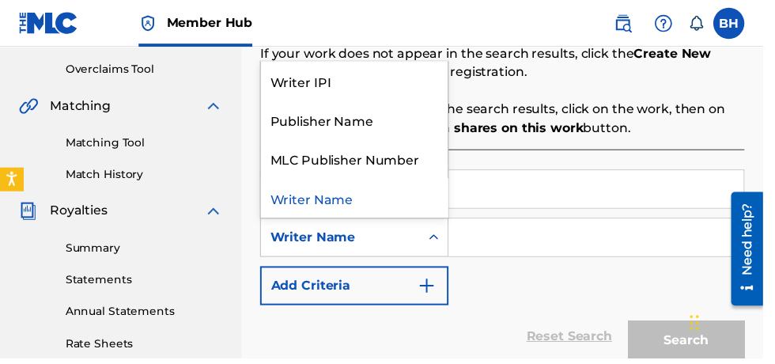
click at [369, 123] on div "Publisher Name" at bounding box center [360, 122] width 190 height 40
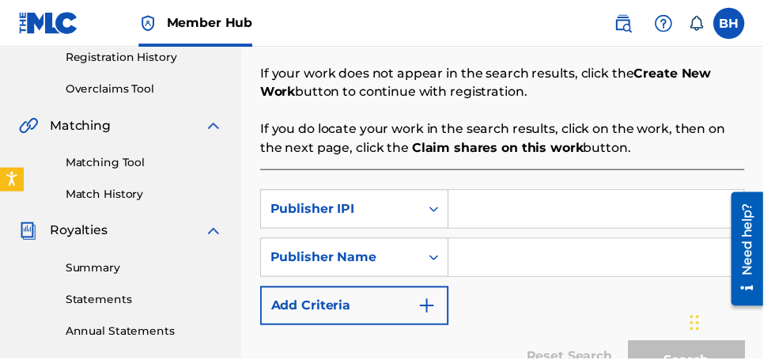
click at [497, 208] on input "Search Form" at bounding box center [606, 212] width 300 height 38
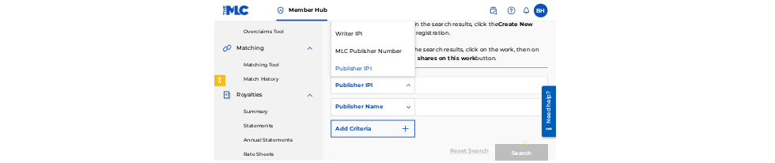
scroll to position [327, 0]
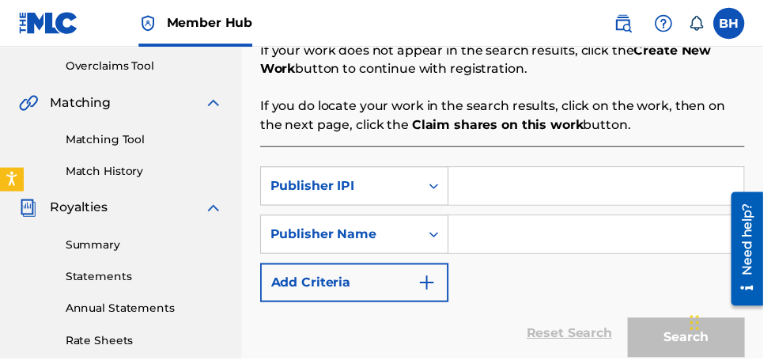
click at [508, 190] on input "Search Form" at bounding box center [606, 189] width 300 height 38
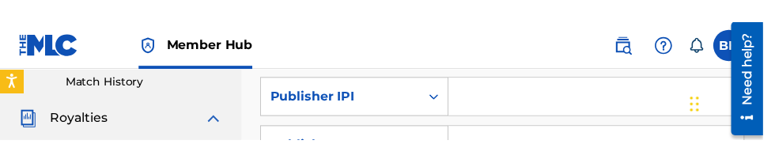
scroll to position [443, 0]
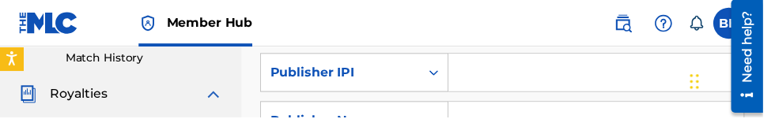
click at [503, 79] on input "Search Form" at bounding box center [606, 74] width 300 height 38
type input "00340604990"
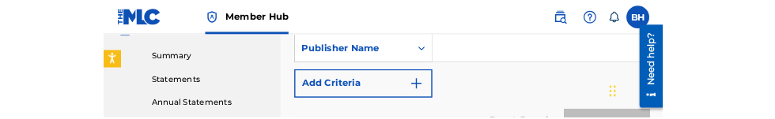
scroll to position [490, 0]
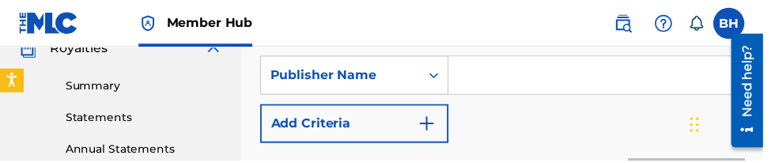
click at [545, 78] on input "Search Form" at bounding box center [606, 76] width 300 height 38
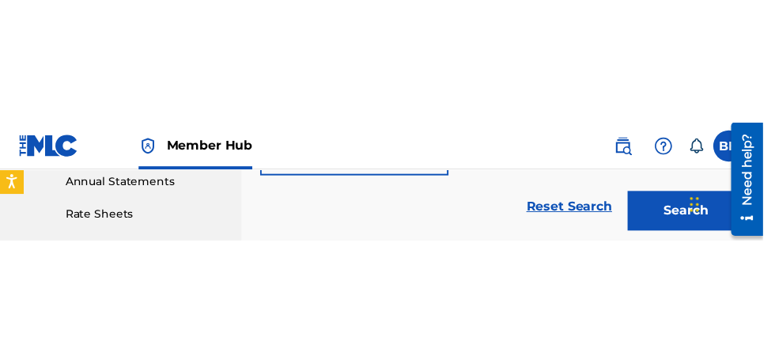
scroll to position [579, 0]
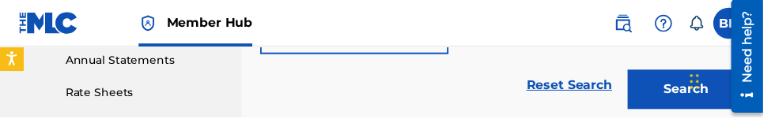
type input "[PERSON_NAME]"
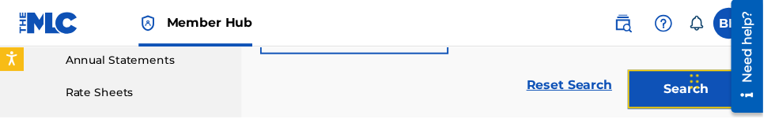
click at [701, 95] on button "Search" at bounding box center [696, 91] width 119 height 40
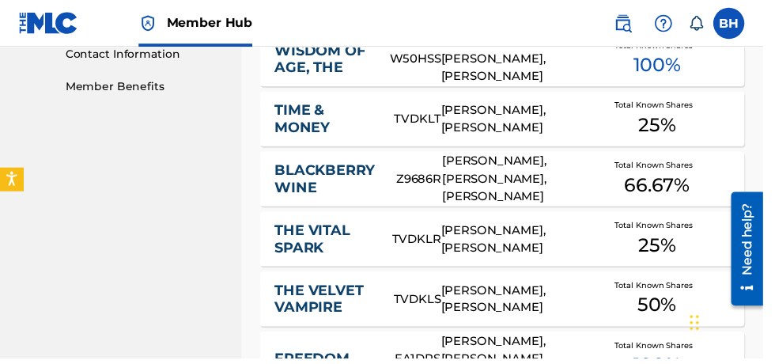
scroll to position [768, 0]
